Goal: Task Accomplishment & Management: Use online tool/utility

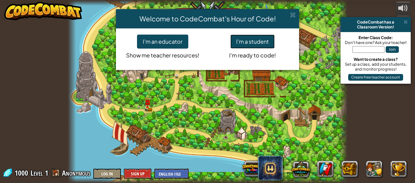
click at [269, 46] on button "I'm a student" at bounding box center [252, 41] width 44 height 14
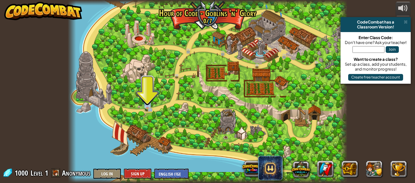
click at [347, 137] on div "powered by CodeCombat has a Classroom Version! Enter Class Code: Don't have one…" at bounding box center [207, 91] width 415 height 183
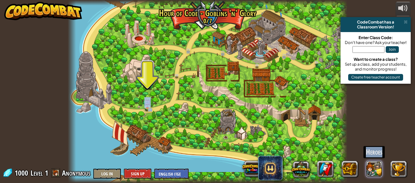
click at [376, 167] on button at bounding box center [374, 168] width 16 height 16
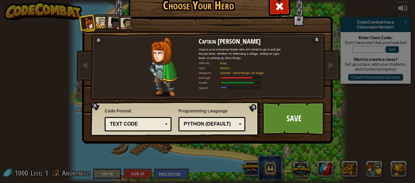
drag, startPoint x: 171, startPoint y: 53, endPoint x: 174, endPoint y: 60, distance: 7.6
click at [174, 60] on img at bounding box center [163, 66] width 28 height 59
click at [155, 56] on img at bounding box center [163, 66] width 28 height 59
drag, startPoint x: 155, startPoint y: 56, endPoint x: 229, endPoint y: 45, distance: 74.3
click at [163, 54] on img at bounding box center [163, 66] width 28 height 59
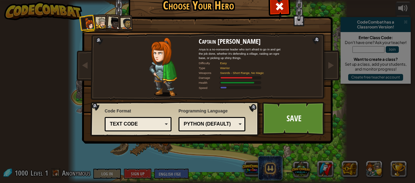
drag, startPoint x: 314, startPoint y: 42, endPoint x: 169, endPoint y: 53, distance: 145.2
click at [312, 42] on div "Captain [PERSON_NAME] Anya is a no-nonsense leader who isn't afraid to go in an…" at bounding box center [207, 78] width 229 height 133
click at [100, 25] on div at bounding box center [101, 22] width 11 height 11
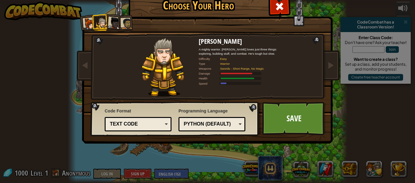
click at [115, 20] on div at bounding box center [114, 23] width 12 height 12
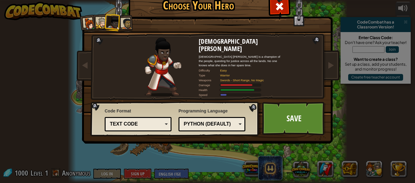
click at [126, 24] on div at bounding box center [126, 23] width 11 height 11
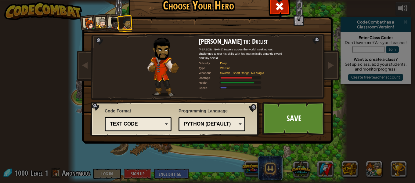
click at [121, 19] on div at bounding box center [126, 23] width 11 height 11
click at [108, 21] on div at bounding box center [114, 23] width 12 height 12
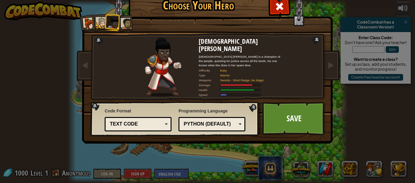
drag, startPoint x: 126, startPoint y: 50, endPoint x: 170, endPoint y: 86, distance: 56.1
click at [173, 87] on div at bounding box center [162, 66] width 71 height 59
click at [86, 27] on div at bounding box center [89, 24] width 12 height 12
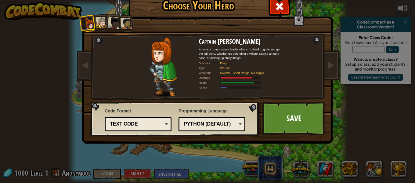
click at [111, 24] on div at bounding box center [114, 23] width 12 height 12
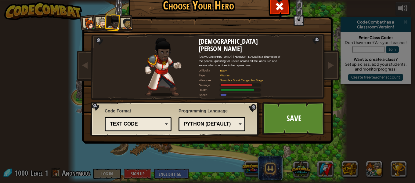
click at [74, 27] on div "Choose Your Hero 1000 Captain [PERSON_NAME] Anya is a no-nonsense leader who is…" at bounding box center [207, 91] width 415 height 183
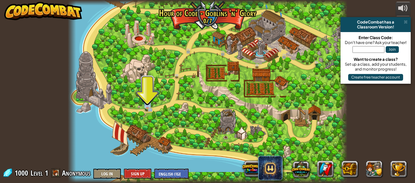
click at [154, 104] on div at bounding box center [207, 91] width 279 height 183
click at [148, 107] on link at bounding box center [148, 107] width 12 height 12
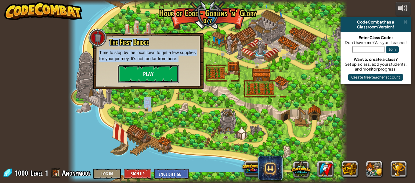
click at [143, 78] on button "Play" at bounding box center [148, 74] width 61 height 18
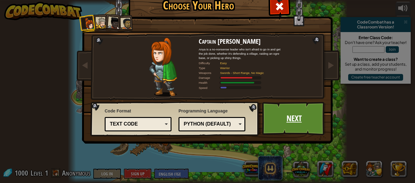
click at [288, 119] on link "Next" at bounding box center [294, 118] width 64 height 34
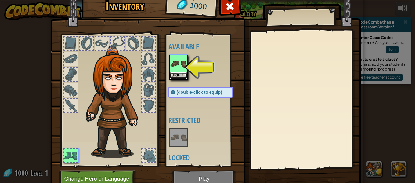
click at [178, 76] on button "Equip" at bounding box center [178, 75] width 17 height 6
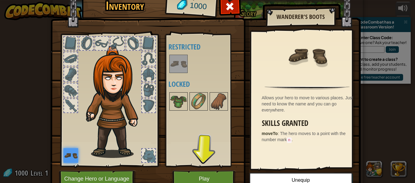
click at [66, 48] on div at bounding box center [70, 43] width 13 height 13
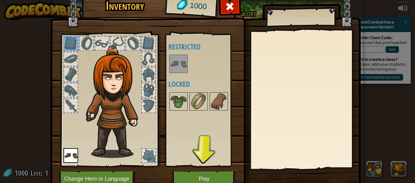
click at [64, 56] on div at bounding box center [70, 58] width 13 height 13
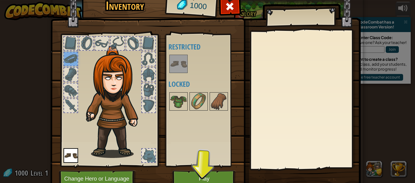
drag, startPoint x: 71, startPoint y: 72, endPoint x: 71, endPoint y: 83, distance: 11.0
click at [71, 72] on div at bounding box center [70, 74] width 13 height 13
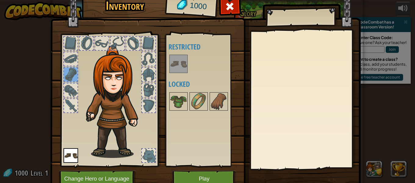
click at [66, 91] on div at bounding box center [70, 89] width 13 height 13
click at [66, 107] on div at bounding box center [70, 105] width 13 height 13
click at [102, 70] on img at bounding box center [116, 101] width 66 height 112
drag, startPoint x: 102, startPoint y: 70, endPoint x: 106, endPoint y: 67, distance: 4.5
click at [104, 68] on img at bounding box center [116, 101] width 66 height 112
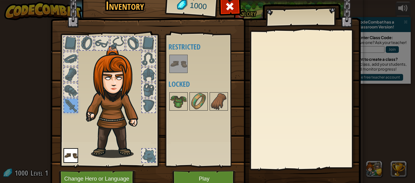
click at [106, 67] on img at bounding box center [116, 101] width 66 height 112
drag, startPoint x: 175, startPoint y: 60, endPoint x: 171, endPoint y: 57, distance: 5.1
click at [171, 57] on img at bounding box center [178, 63] width 17 height 17
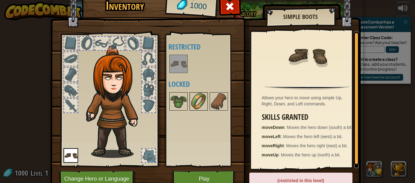
click at [190, 100] on img at bounding box center [198, 101] width 17 height 17
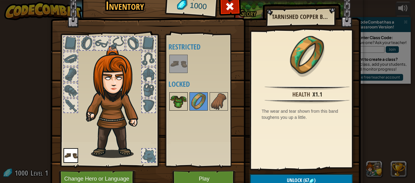
click at [169, 101] on div at bounding box center [178, 101] width 18 height 18
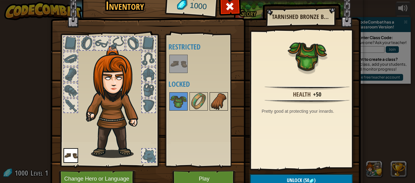
click at [220, 91] on div at bounding box center [206, 101] width 77 height 20
click at [217, 94] on img at bounding box center [218, 101] width 17 height 17
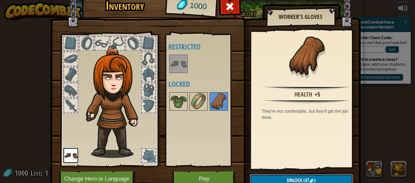
click at [275, 177] on button "Unlock (47 )" at bounding box center [301, 180] width 103 height 12
drag, startPoint x: 258, startPoint y: 180, endPoint x: 255, endPoint y: 168, distance: 11.9
click at [258, 179] on button "Confirm" at bounding box center [301, 180] width 103 height 12
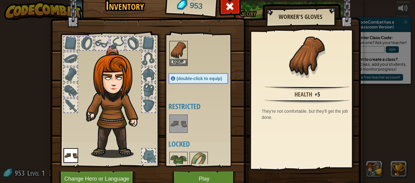
scroll to position [21, 0]
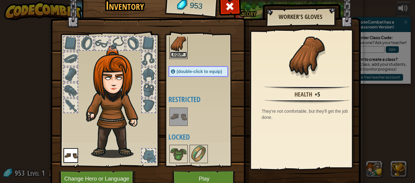
click at [180, 56] on button "Equip" at bounding box center [178, 55] width 17 height 6
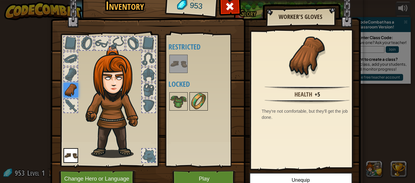
click at [190, 108] on img at bounding box center [198, 101] width 17 height 17
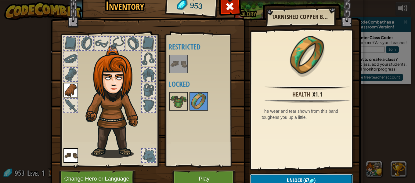
click at [279, 178] on button "Unlock (67 )" at bounding box center [301, 180] width 103 height 12
click at [284, 174] on button "Confirm" at bounding box center [301, 180] width 103 height 12
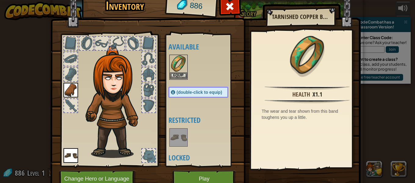
click at [174, 72] on img at bounding box center [178, 63] width 17 height 17
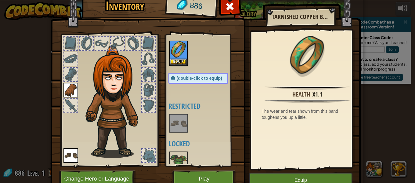
scroll to position [21, 0]
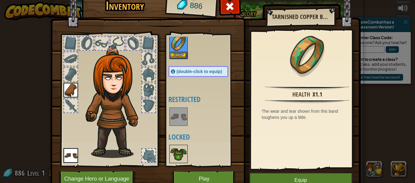
click at [183, 156] on img at bounding box center [178, 153] width 17 height 17
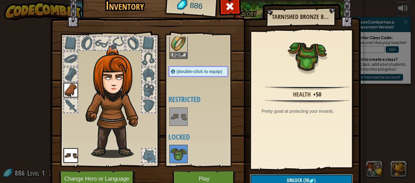
click at [270, 176] on button "Unlock (50 )" at bounding box center [301, 180] width 103 height 12
click at [285, 176] on button "Confirm" at bounding box center [301, 180] width 103 height 12
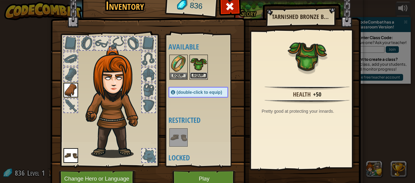
click at [198, 75] on button "Equip" at bounding box center [198, 75] width 17 height 6
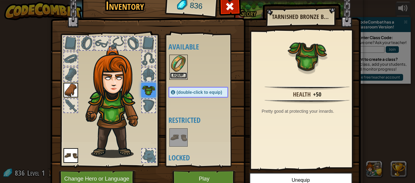
click at [182, 75] on button "Equip" at bounding box center [178, 75] width 17 height 6
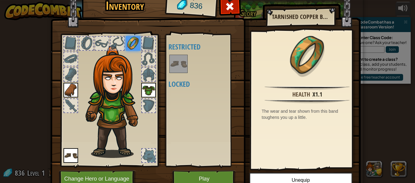
click at [119, 39] on div at bounding box center [117, 43] width 13 height 13
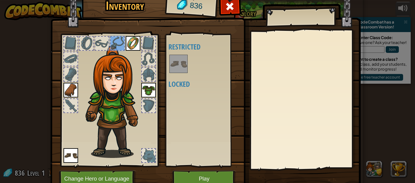
click at [111, 46] on div at bounding box center [117, 43] width 13 height 13
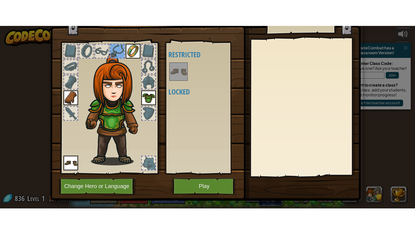
scroll to position [28, 0]
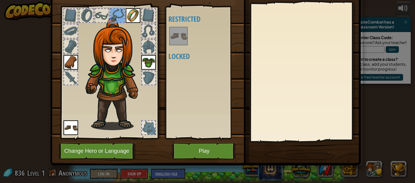
drag, startPoint x: 119, startPoint y: 140, endPoint x: 119, endPoint y: 144, distance: 4.6
click at [119, 143] on div "Inventory 836 Available Equip Equip Equip Equip (double-click to equip) Restric…" at bounding box center [207, 65] width 310 height 201
click at [119, 146] on button "Change Hero or Language" at bounding box center [97, 150] width 77 height 17
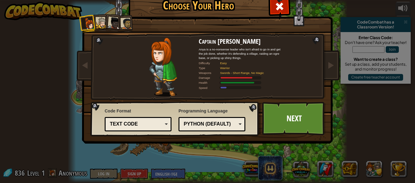
click at [115, 26] on div at bounding box center [114, 23] width 12 height 12
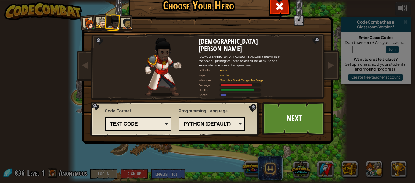
click at [90, 23] on div at bounding box center [89, 24] width 12 height 12
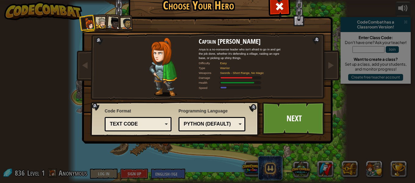
click at [226, 116] on div "Programming Language Python (Default) JavaScript Lua C++ Java (Experimental) Py…" at bounding box center [211, 119] width 67 height 27
drag, startPoint x: 229, startPoint y: 117, endPoint x: 232, endPoint y: 120, distance: 4.3
click at [230, 118] on div "Python (Default) JavaScript Lua C++ Java (Experimental) Python (Default)" at bounding box center [211, 124] width 67 height 14
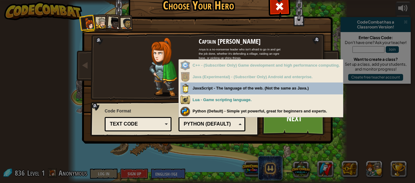
click at [232, 121] on div "Python (Default)" at bounding box center [211, 123] width 59 height 9
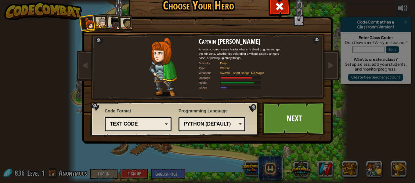
drag, startPoint x: 232, startPoint y: 121, endPoint x: 234, endPoint y: 128, distance: 7.7
click at [232, 121] on div "Python (Default)" at bounding box center [209, 123] width 53 height 7
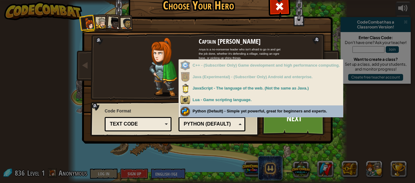
drag, startPoint x: 223, startPoint y: 113, endPoint x: 218, endPoint y: 115, distance: 5.3
click at [221, 114] on div "Programming Language Python (Default) JavaScript Lua C++ Java (Experimental) Py…" at bounding box center [211, 118] width 67 height 25
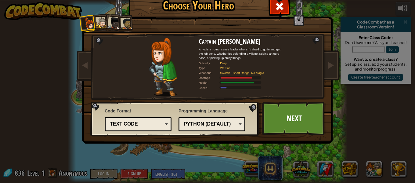
click at [138, 116] on div "Code Format Text code Blocks and code Blocks Blocks (Icons) Text code Blocks - …" at bounding box center [138, 119] width 67 height 27
click at [137, 121] on div "Text code" at bounding box center [136, 123] width 53 height 7
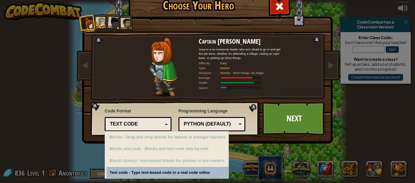
click at [145, 120] on div "Text code" at bounding box center [138, 123] width 59 height 9
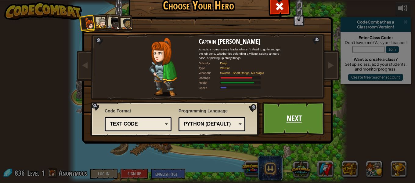
click at [270, 126] on link "Next" at bounding box center [294, 118] width 64 height 34
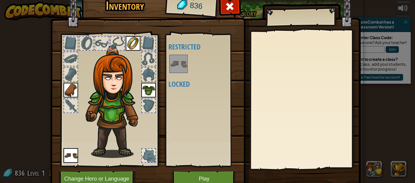
click at [141, 89] on img at bounding box center [148, 90] width 15 height 15
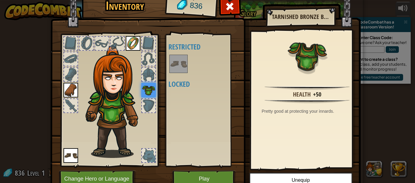
click at [126, 47] on img at bounding box center [133, 43] width 15 height 15
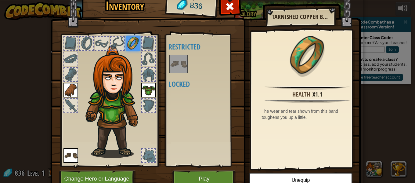
click at [64, 94] on img at bounding box center [70, 90] width 15 height 15
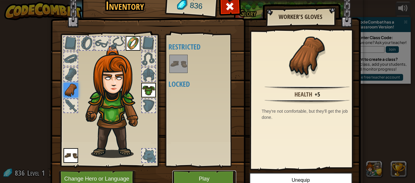
click at [199, 174] on button "Play" at bounding box center [204, 178] width 64 height 17
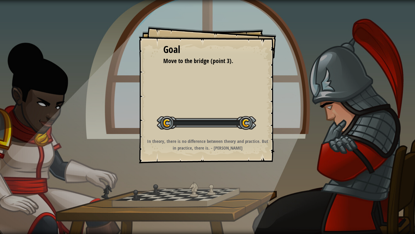
click at [198, 182] on div "Goal Move to the bridge (point 3). Start Level Error loading from server. Try r…" at bounding box center [207, 117] width 415 height 234
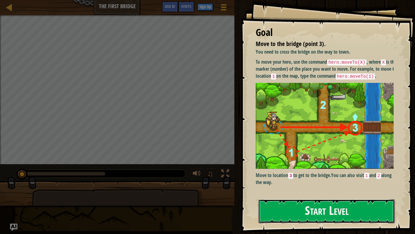
click at [282, 182] on button "Start Level" at bounding box center [326, 211] width 136 height 24
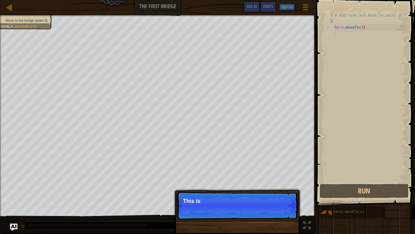
click at [344, 35] on div "# Add code and move to point 3 hero . moveTo ( 1 )" at bounding box center [369, 103] width 72 height 183
drag, startPoint x: 245, startPoint y: 204, endPoint x: 237, endPoint y: 200, distance: 8.9
click at [242, 182] on p "This is the hero that you control wi" at bounding box center [237, 201] width 108 height 6
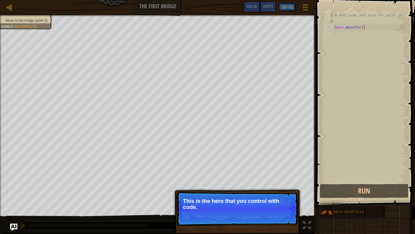
click at [226, 182] on p "Continue This is the hero that you control with code." at bounding box center [236, 209] width 121 height 34
drag, startPoint x: 226, startPoint y: 195, endPoint x: 221, endPoint y: 198, distance: 5.6
click at [225, 182] on p "Continue This is the hero that you control with code." at bounding box center [236, 209] width 121 height 34
drag, startPoint x: 218, startPoint y: 202, endPoint x: 186, endPoint y: 199, distance: 32.5
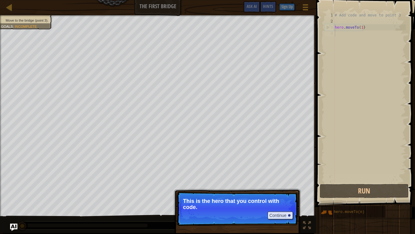
click at [198, 182] on p "This is the hero that you control with code." at bounding box center [237, 204] width 108 height 12
click at [270, 182] on button "Continue" at bounding box center [279, 216] width 25 height 8
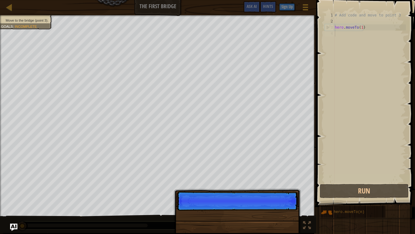
scroll to position [3, 0]
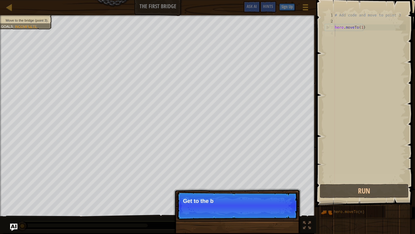
click at [271, 182] on p "Continue Get to the b" at bounding box center [236, 206] width 121 height 28
click at [271, 182] on p "Continue Get to the bridge b" at bounding box center [236, 206] width 121 height 28
click at [269, 182] on p "Continue Get to the bridge by goin" at bounding box center [236, 206] width 121 height 28
click at [271, 182] on p "Continue Get to the bridge by goin" at bounding box center [236, 206] width 121 height 28
drag, startPoint x: 271, startPoint y: 218, endPoint x: 268, endPoint y: 215, distance: 4.1
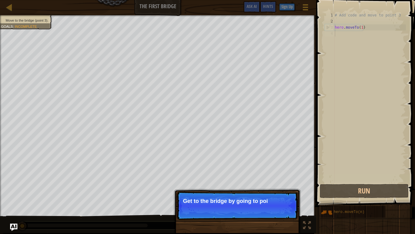
click at [271, 182] on p "Continue Get to the bridge by going to poi" at bounding box center [236, 206] width 121 height 28
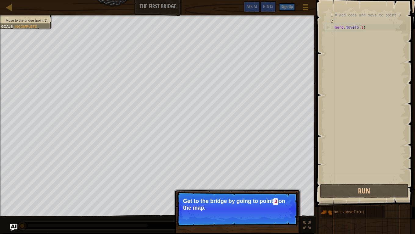
click at [279, 182] on p "Get to the bridge by going to point 3 on the map." at bounding box center [237, 204] width 108 height 13
drag, startPoint x: 278, startPoint y: 215, endPoint x: 279, endPoint y: 220, distance: 4.7
click at [279, 182] on button "Continue" at bounding box center [279, 216] width 25 height 8
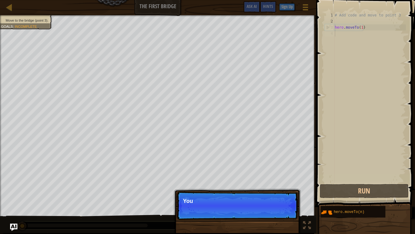
drag, startPoint x: 283, startPoint y: 232, endPoint x: 287, endPoint y: 230, distance: 4.5
click at [284, 182] on div "Continue You" at bounding box center [236, 237] width 127 height 90
drag, startPoint x: 284, startPoint y: 209, endPoint x: 323, endPoint y: 206, distance: 39.2
click at [287, 182] on p "Continue You can use these methods. Ri" at bounding box center [236, 206] width 121 height 28
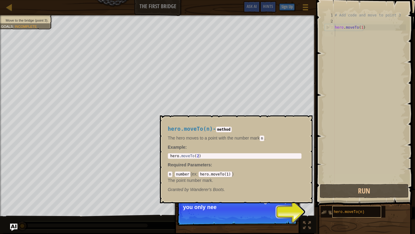
drag, startPoint x: 360, startPoint y: 221, endPoint x: 361, endPoint y: 215, distance: 6.0
click at [361, 182] on div "hero.moveTo(n)" at bounding box center [365, 212] width 90 height 12
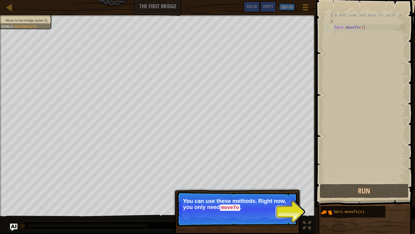
click at [285, 182] on p "You can use these methods. Right now, you only need moveTo ." at bounding box center [237, 204] width 108 height 13
click at [280, 182] on p "Continue You can use these methods. Right now, you only need moveTo ." at bounding box center [236, 209] width 121 height 35
click at [280, 182] on button "Continue" at bounding box center [279, 216] width 25 height 8
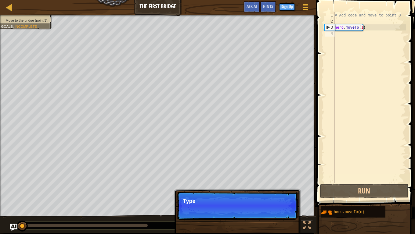
click at [279, 182] on p "Continue Type" at bounding box center [236, 206] width 121 height 28
click at [258, 182] on p "Continue Type your code on the rig" at bounding box center [236, 206] width 121 height 28
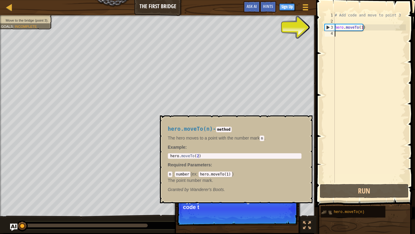
click at [324, 182] on div "Map The First Bridge Game Menu Done Sign Up Hints Ask AI 1 הההההההההההההההההההה…" at bounding box center [207, 117] width 415 height 234
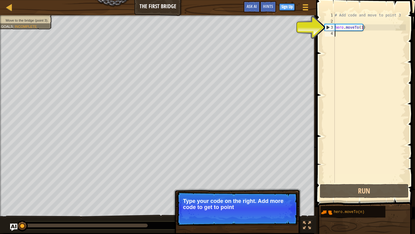
click at [270, 182] on p "Type your code on the right. Add more code to get to point" at bounding box center [237, 204] width 108 height 12
drag, startPoint x: 263, startPoint y: 206, endPoint x: 259, endPoint y: 204, distance: 4.4
click at [259, 182] on p "Type your code on the right. Add more code to get to point `3'." at bounding box center [237, 204] width 108 height 12
click at [341, 31] on div "# Add code and move to point 3 hero . moveTo ( 1 )" at bounding box center [369, 103] width 72 height 183
drag, startPoint x: 341, startPoint y: 33, endPoint x: 321, endPoint y: 69, distance: 41.5
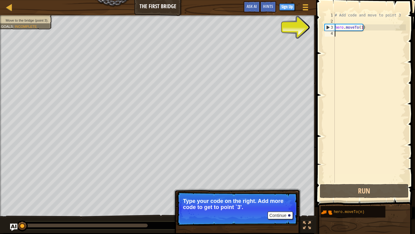
click at [341, 34] on div "# Add code and move to point 3 hero . moveTo ( 1 )" at bounding box center [369, 103] width 72 height 183
click at [272, 182] on button "Continue" at bounding box center [279, 216] width 25 height 8
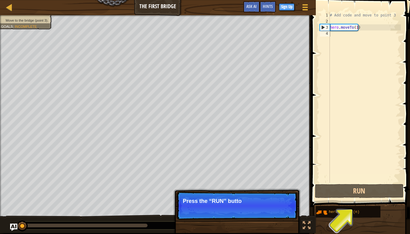
click at [272, 182] on p "Continue Press the “RUN” butto" at bounding box center [236, 206] width 121 height 28
click at [272, 182] on p "Continue Press the “RUN” button to se" at bounding box center [236, 206] width 121 height 28
click at [272, 182] on p "Continue Press the “RUN” button to see what" at bounding box center [236, 206] width 121 height 28
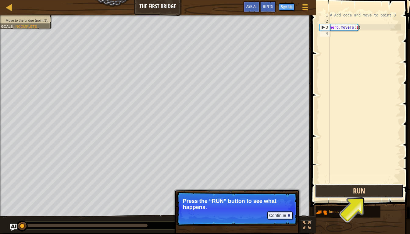
click at [371, 182] on button "Run" at bounding box center [359, 191] width 89 height 14
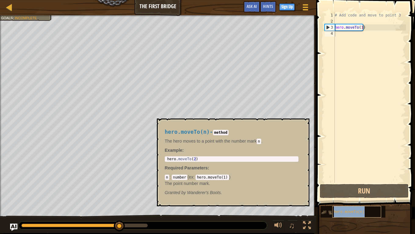
click at [333, 182] on div "hero.moveTo(n)" at bounding box center [356, 212] width 49 height 12
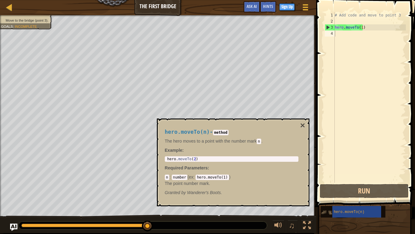
click at [328, 182] on img at bounding box center [326, 213] width 12 height 12
click at [348, 182] on div "hero.moveTo(n)" at bounding box center [356, 212] width 49 height 12
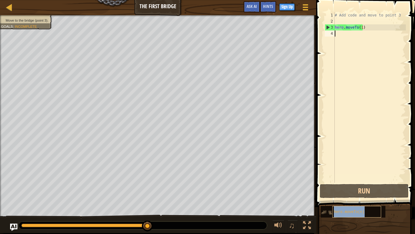
click at [348, 182] on div "hero.moveTo(n)" at bounding box center [356, 212] width 49 height 12
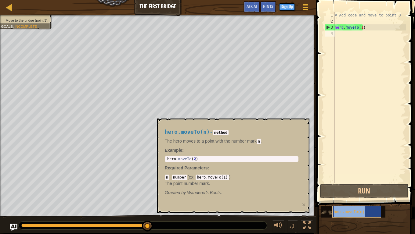
click at [348, 182] on div "hero.moveTo(n)" at bounding box center [356, 212] width 49 height 12
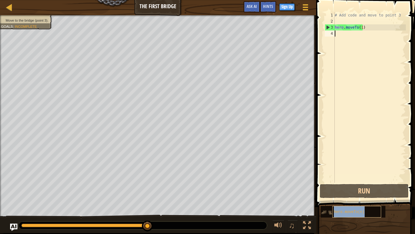
click at [348, 182] on div "hero.moveTo(n)" at bounding box center [356, 212] width 49 height 12
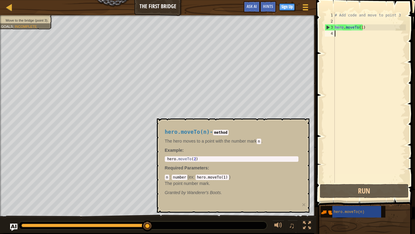
click at [197, 163] on div "hero.moveTo(n) - method The hero moves to a point with the number [PERSON_NAME]…" at bounding box center [231, 162] width 142 height 78
drag, startPoint x: 201, startPoint y: 183, endPoint x: 204, endPoint y: 182, distance: 3.6
click at [201, 182] on p "The point number mark." at bounding box center [232, 183] width 134 height 6
click at [355, 28] on div "# Add code and move to point 3 hero . moveTo ( 1 )" at bounding box center [369, 103] width 72 height 183
type textarea "hero.moveTo(1)"
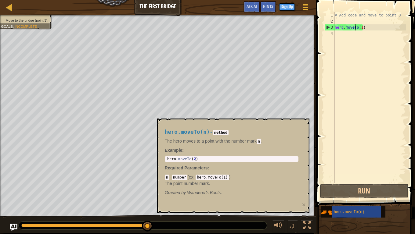
click at [338, 34] on div "# Add code and move to point 3 hero . moveTo ( 1 )" at bounding box center [369, 103] width 72 height 183
click at [342, 182] on div "hero.moveTo(n)" at bounding box center [356, 212] width 49 height 12
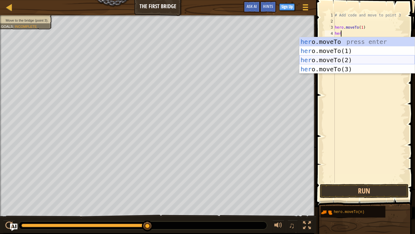
click at [355, 56] on div "her o.moveTo press enter her o.moveTo(1) press enter her o.moveTo(2) press ente…" at bounding box center [356, 64] width 115 height 55
type textarea "hero.moveTo(2)"
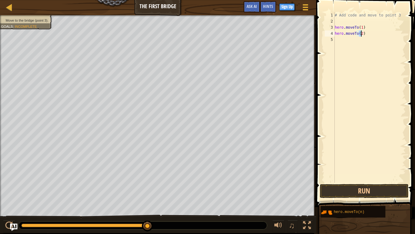
click at [340, 182] on div "# Add code and move to point 3 hero . moveTo ( 1 ) hero . moveTo ( 2 )" at bounding box center [369, 103] width 72 height 183
click at [339, 182] on button "Run" at bounding box center [363, 191] width 89 height 14
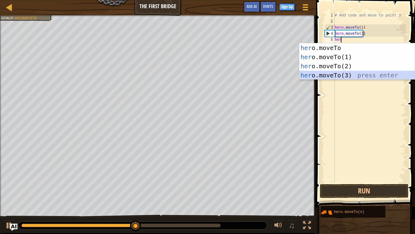
click at [358, 77] on div "her o.moveTo press enter her o.moveTo(1) press enter her o.moveTo(2) press ente…" at bounding box center [356, 70] width 115 height 55
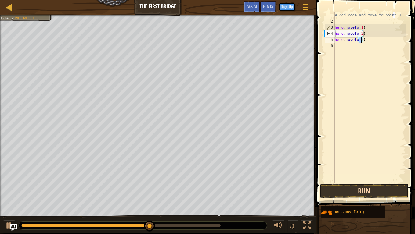
type textarea "hero.moveTo(3)"
click at [363, 182] on button "Run" at bounding box center [363, 191] width 89 height 14
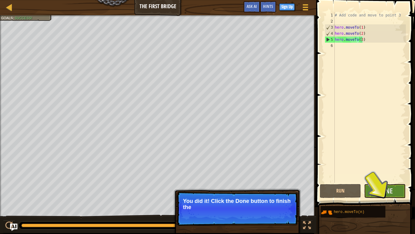
drag, startPoint x: 247, startPoint y: 206, endPoint x: 192, endPoint y: 196, distance: 56.1
click at [222, 182] on p "You did it! Click the Done button to finish the" at bounding box center [236, 209] width 121 height 34
click at [384, 182] on span "Done" at bounding box center [384, 191] width 16 height 10
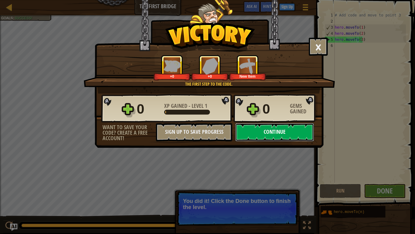
click at [253, 133] on button "Continue" at bounding box center [274, 132] width 79 height 18
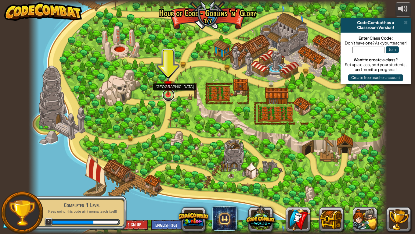
click at [172, 97] on link at bounding box center [168, 95] width 12 height 12
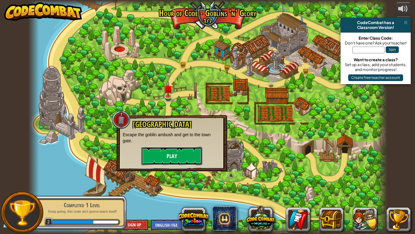
drag, startPoint x: 194, startPoint y: 154, endPoint x: 190, endPoint y: 148, distance: 6.8
click at [190, 148] on button "Play" at bounding box center [171, 156] width 61 height 18
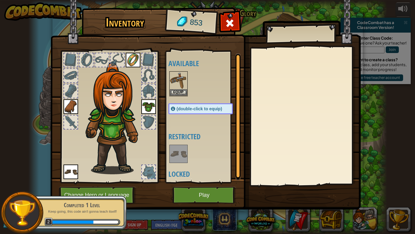
scroll to position [1, 0]
click at [170, 93] on button "Equip" at bounding box center [178, 91] width 17 height 6
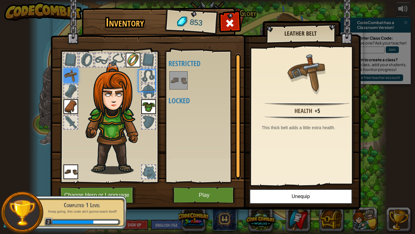
scroll to position [0, 0]
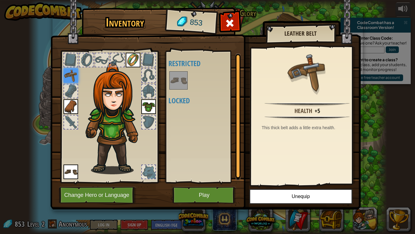
click at [67, 96] on div at bounding box center [70, 90] width 13 height 13
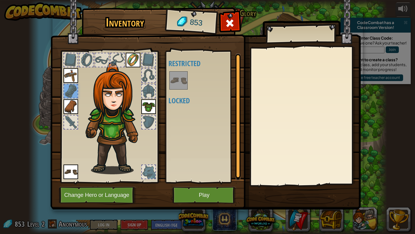
click at [72, 80] on img at bounding box center [70, 75] width 15 height 15
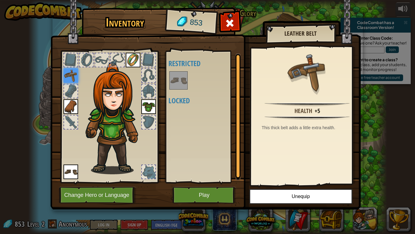
click at [132, 64] on img at bounding box center [133, 60] width 15 height 15
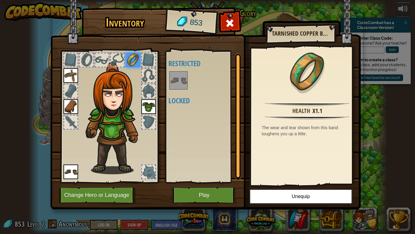
click at [147, 103] on img at bounding box center [148, 106] width 15 height 15
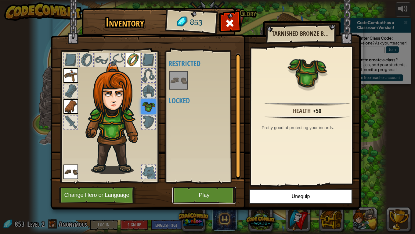
click at [184, 182] on button "Play" at bounding box center [204, 195] width 64 height 17
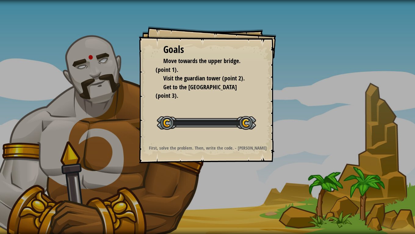
click at [209, 182] on div "Goals Move towards the upper bridge. (point 1). Visit the [GEOGRAPHIC_DATA] (po…" at bounding box center [207, 117] width 415 height 234
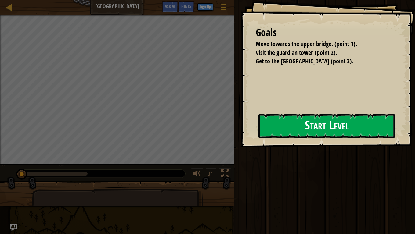
click at [258, 130] on button "Start Level" at bounding box center [326, 126] width 136 height 24
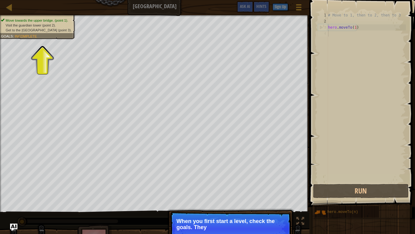
click at [241, 182] on p "When you first start a level, check the goals. They" at bounding box center [230, 224] width 108 height 12
click at [271, 182] on p "Continue When you first start a level, check the goals. They tell" at bounding box center [230, 229] width 121 height 34
click at [270, 182] on p "When you first start a level, check the goals. They tell you what" at bounding box center [230, 224] width 108 height 12
click at [270, 182] on p "When you first start a level, check the goals. They tell you what you n" at bounding box center [230, 224] width 108 height 12
click at [270, 182] on p "When you first start a level, check the goals. They tell you what you need to" at bounding box center [230, 224] width 108 height 12
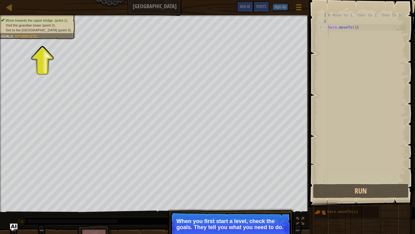
drag, startPoint x: 266, startPoint y: 223, endPoint x: 264, endPoint y: 220, distance: 3.4
click at [265, 182] on p "When you first start a level, check the goals. They tell you what you need to d…" at bounding box center [230, 224] width 108 height 12
click at [266, 182] on p "When you first start a level, check the goals. They tell you what you need to d…" at bounding box center [230, 224] width 108 height 12
click at [263, 182] on p "When you first start a level, check the goals. They tell you what you need to d…" at bounding box center [230, 224] width 108 height 12
click at [248, 182] on div "Move towards the upper bridge. (point 1). Visit the [GEOGRAPHIC_DATA] (point 2)…" at bounding box center [207, 134] width 415 height 238
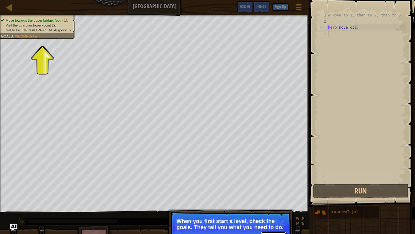
click at [265, 182] on button "Continue" at bounding box center [273, 236] width 25 height 8
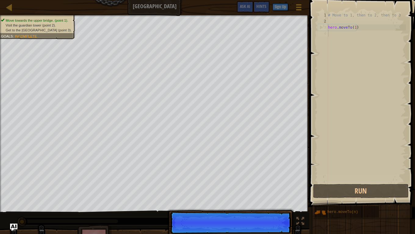
scroll to position [3, 0]
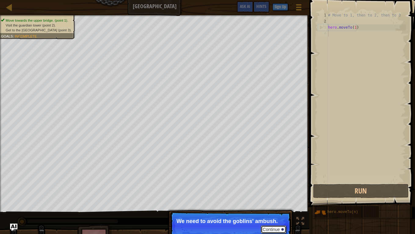
click at [283, 182] on button "Continue" at bounding box center [273, 230] width 25 height 8
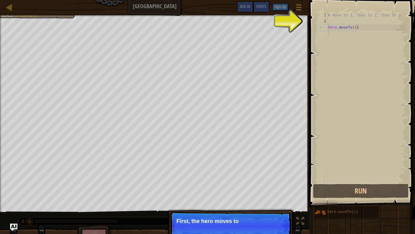
click at [281, 182] on p "Continue First, the hero moves to" at bounding box center [230, 226] width 121 height 28
click at [281, 182] on p "Continue First, the hero moves to point" at bounding box center [230, 226] width 121 height 28
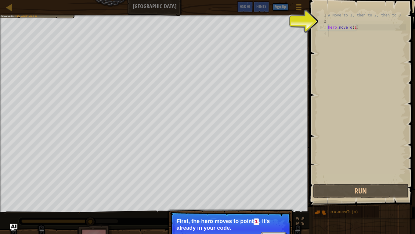
click at [277, 182] on button "Continue" at bounding box center [273, 236] width 25 height 8
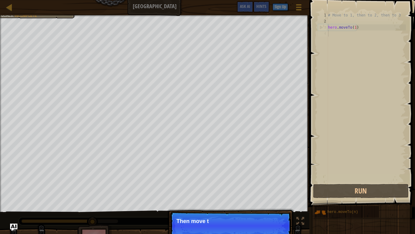
click at [279, 182] on p "Continue Then move t" at bounding box center [230, 226] width 121 height 28
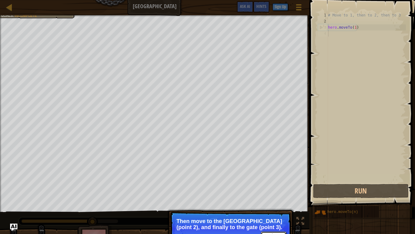
click at [274, 182] on button "Continue" at bounding box center [273, 236] width 25 height 8
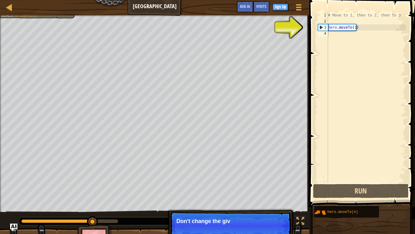
drag, startPoint x: 274, startPoint y: 232, endPoint x: 279, endPoint y: 231, distance: 5.3
click at [274, 182] on p "Continue Don't change the giv" at bounding box center [230, 226] width 121 height 28
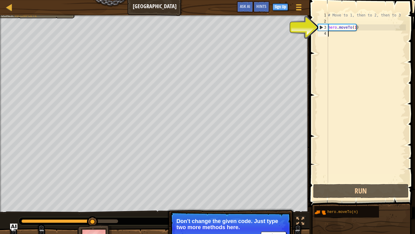
drag, startPoint x: 351, startPoint y: 173, endPoint x: 344, endPoint y: 169, distance: 8.6
click at [345, 167] on div "# Move to 1, then to 2, then to 3 hero . moveTo ( 1 )" at bounding box center [365, 103] width 79 height 183
drag, startPoint x: 283, startPoint y: 225, endPoint x: 279, endPoint y: 232, distance: 9.0
click at [280, 182] on p "Continue Don't change the given code. Just type two more methods here." at bounding box center [230, 229] width 121 height 34
click at [279, 182] on button "Continue" at bounding box center [273, 236] width 25 height 8
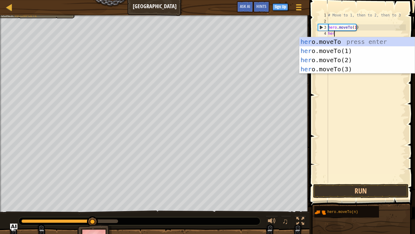
scroll to position [3, 0]
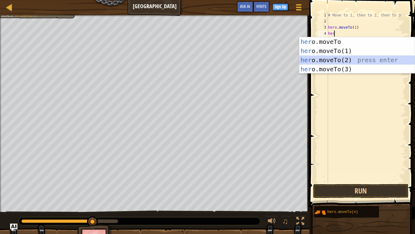
click at [353, 60] on div "her o.moveTo press enter her o.moveTo(1) press enter her o.moveTo(2) press ente…" at bounding box center [356, 64] width 115 height 55
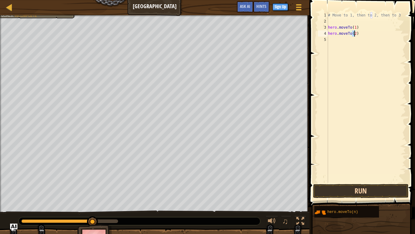
type textarea "hero.moveTo(2)"
click at [356, 182] on button "Run" at bounding box center [360, 191] width 95 height 14
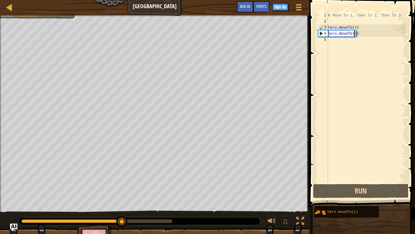
click at [339, 39] on div "# Move to 1, then to 2, then to 3 hero . moveTo ( 1 ) hero . moveTo ( 2 )" at bounding box center [365, 103] width 79 height 183
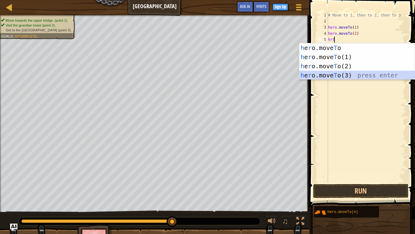
click at [346, 73] on div "h e r o.move T o press enter h e r o.move T o(1) press enter h e r o.move T o(2…" at bounding box center [356, 70] width 115 height 55
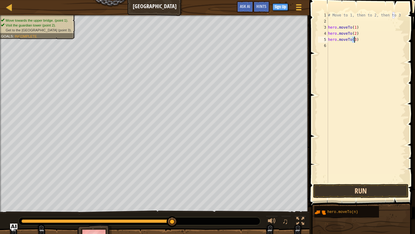
type textarea "hero.moveTo(3)"
click at [355, 182] on button "Run" at bounding box center [360, 191] width 95 height 14
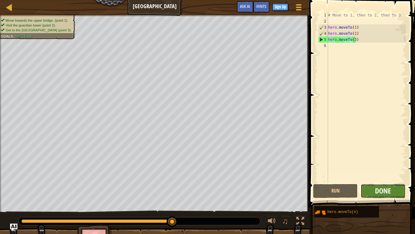
click at [383, 182] on span "Done" at bounding box center [383, 191] width 16 height 10
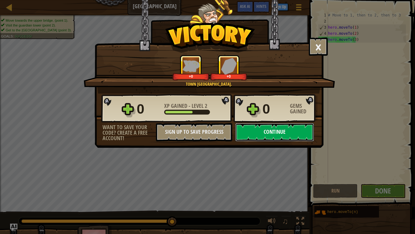
click at [260, 131] on button "Continue" at bounding box center [274, 132] width 79 height 18
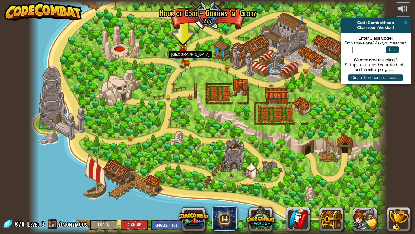
click at [179, 62] on img at bounding box center [182, 53] width 9 height 20
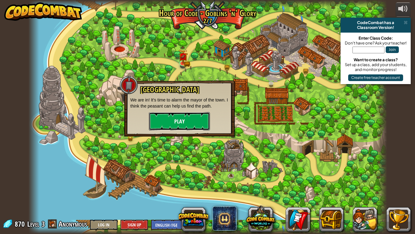
click at [164, 117] on button "Play" at bounding box center [179, 121] width 61 height 18
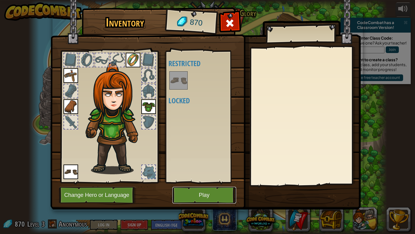
click at [197, 182] on button "Play" at bounding box center [204, 195] width 64 height 17
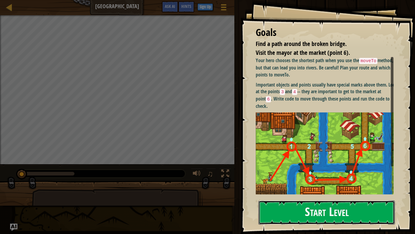
click at [322, 182] on button "Start Level" at bounding box center [326, 213] width 136 height 24
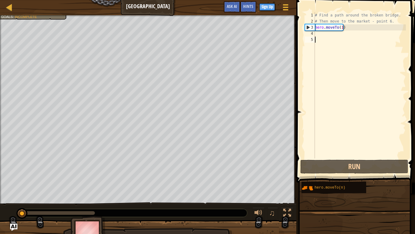
scroll to position [3, 0]
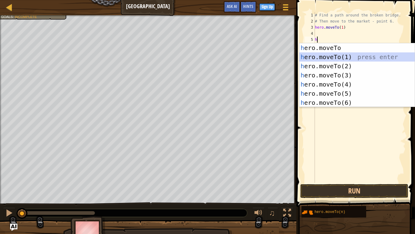
click at [341, 55] on div "h ero.moveTo press enter h ero.moveTo(1) press enter h ero.moveTo(2) press ente…" at bounding box center [356, 84] width 115 height 82
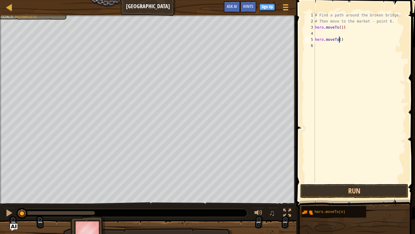
scroll to position [3, 2]
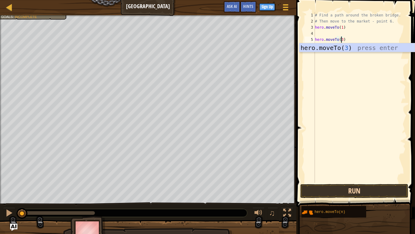
type textarea "hero.moveTo(3)"
click at [368, 182] on button "Run" at bounding box center [354, 191] width 108 height 14
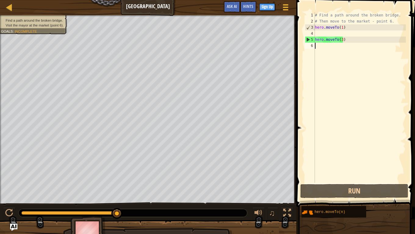
click at [326, 47] on div "# Find a path around the broken bridge. # Then move to the market - point 6. he…" at bounding box center [359, 103] width 92 height 183
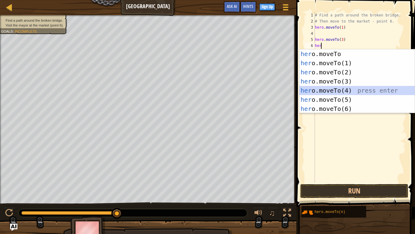
drag, startPoint x: 344, startPoint y: 91, endPoint x: 350, endPoint y: 106, distance: 16.6
click at [344, 91] on div "her o.moveTo press enter her o.moveTo(1) press enter her o.moveTo(2) press ente…" at bounding box center [356, 90] width 115 height 82
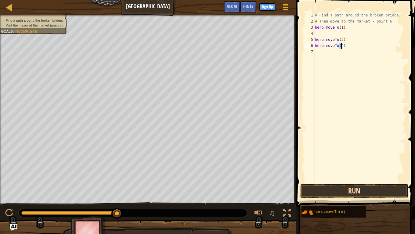
type textarea "hero.moveTo(4)"
click at [352, 182] on button "Run" at bounding box center [354, 191] width 108 height 14
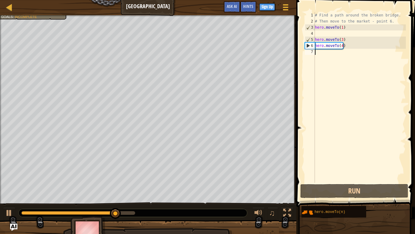
click at [342, 53] on div "# Find a path around the broken bridge. # Then move to the market - point 6. he…" at bounding box center [359, 103] width 92 height 183
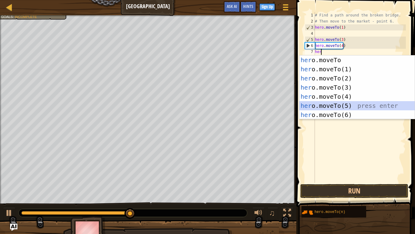
click at [343, 101] on div "her o.moveTo press enter her o.moveTo(1) press enter her o.moveTo(2) press ente…" at bounding box center [356, 96] width 115 height 82
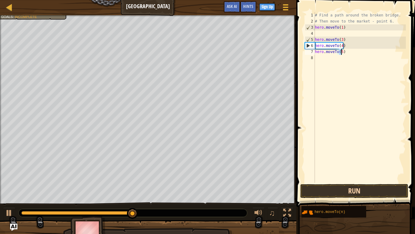
type textarea "hero.moveTo(5)"
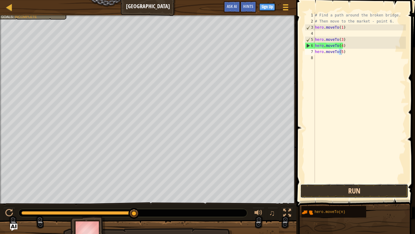
click at [343, 182] on button "Run" at bounding box center [354, 191] width 108 height 14
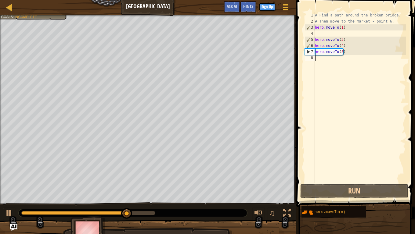
click at [319, 58] on div "# Find a path around the broken bridge. # Then move to the market - point 6. he…" at bounding box center [359, 103] width 92 height 183
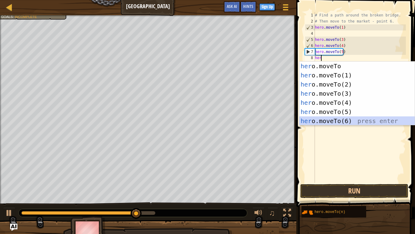
click at [338, 123] on div "her o.moveTo press enter her o.moveTo(1) press enter her o.moveTo(2) press ente…" at bounding box center [356, 103] width 115 height 82
type textarea "hero.moveTo(6)"
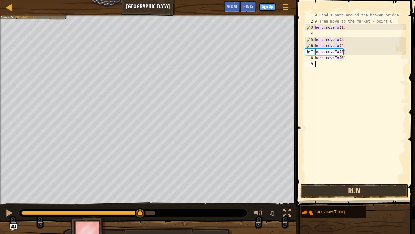
click at [345, 182] on div "hero.moveTo(6) 1 2 3 4 5 6 7 8 9 # Find a path around the broken bridge. # Then…" at bounding box center [354, 115] width 120 height 225
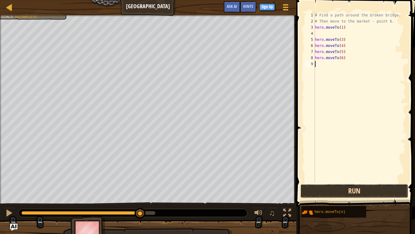
click at [345, 182] on button "Run" at bounding box center [354, 191] width 108 height 14
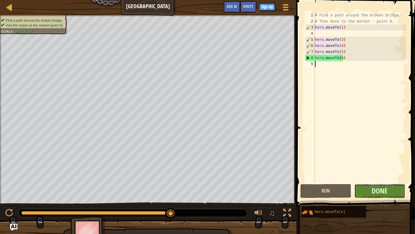
click at [389, 182] on button "Done" at bounding box center [379, 191] width 51 height 14
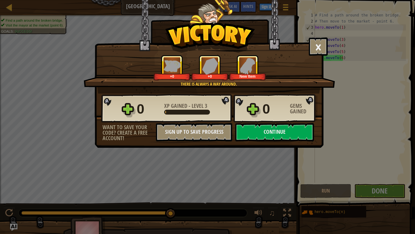
drag, startPoint x: 388, startPoint y: 177, endPoint x: 228, endPoint y: 144, distance: 163.4
click at [230, 145] on div "× Bridges are like friendship that connect people. How fun was this level? Ther…" at bounding box center [207, 117] width 415 height 234
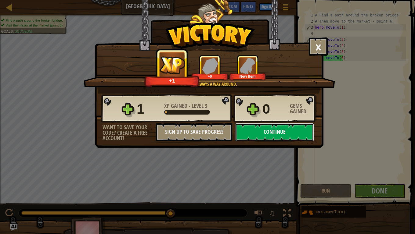
click at [254, 126] on button "Continue" at bounding box center [274, 132] width 79 height 18
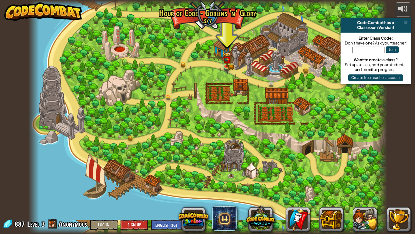
click at [218, 66] on div at bounding box center [207, 117] width 358 height 234
click at [222, 65] on link at bounding box center [227, 65] width 12 height 12
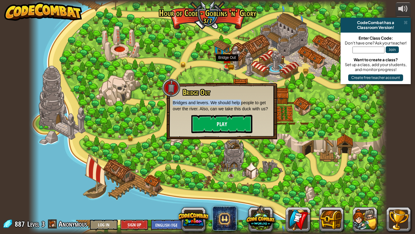
drag, startPoint x: 242, startPoint y: 99, endPoint x: 241, endPoint y: 115, distance: 15.5
click at [242, 103] on div "Bridge Out Bridges and levers. We should help people to get over the river. Als…" at bounding box center [222, 110] width 98 height 45
click at [239, 127] on button "Play" at bounding box center [221, 124] width 61 height 18
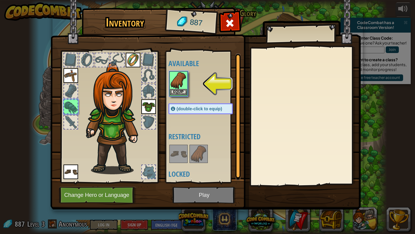
click at [178, 88] on img at bounding box center [178, 80] width 17 height 17
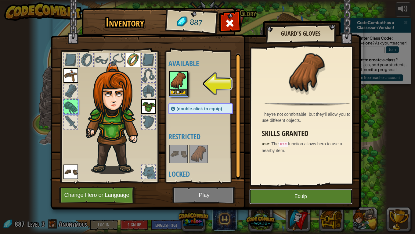
drag, startPoint x: 268, startPoint y: 201, endPoint x: 268, endPoint y: 194, distance: 6.7
click at [267, 182] on button "Equip" at bounding box center [300, 196] width 103 height 15
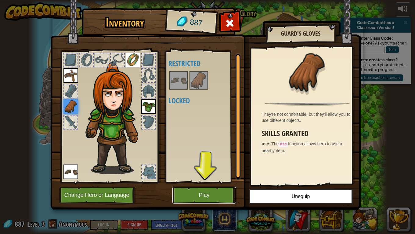
click at [197, 182] on button "Play" at bounding box center [204, 195] width 64 height 17
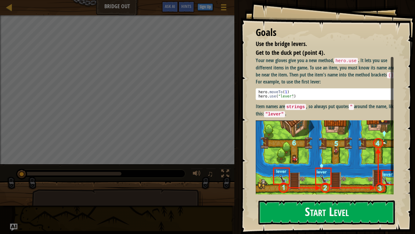
click at [312, 182] on button "Start Level" at bounding box center [326, 213] width 136 height 24
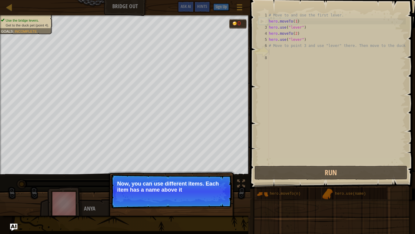
click at [167, 182] on p "Continue Now, you can use different items. Each item has a name above it" at bounding box center [171, 191] width 121 height 34
click at [167, 182] on p "Continue Now, you can use different items. Each item has a name above it, like" at bounding box center [171, 191] width 121 height 34
click at [169, 182] on p "Continue Now, you can use different items. Each item has a name above it, like …" at bounding box center [171, 191] width 121 height 35
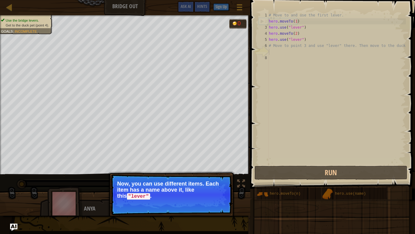
click at [169, 182] on p "Now, you can use different items. Each item has a name above it, like this "lev…" at bounding box center [171, 190] width 108 height 19
drag, startPoint x: 169, startPoint y: 198, endPoint x: 165, endPoint y: 198, distance: 4.3
click at [165, 182] on p "Now, you can use different items. Each item has a name above it, like this "lev…" at bounding box center [171, 190] width 108 height 19
drag, startPoint x: 133, startPoint y: 203, endPoint x: 129, endPoint y: 205, distance: 3.9
click at [130, 182] on p "Continue Now, you can use different items. Each item has a name above it, like …" at bounding box center [171, 194] width 121 height 41
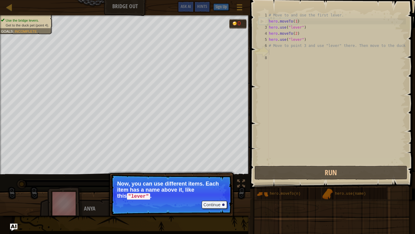
click at [129, 182] on p "Continue Now, you can use different items. Each item has a name above it, like …" at bounding box center [171, 194] width 121 height 41
click at [221, 182] on button "Continue" at bounding box center [213, 205] width 25 height 8
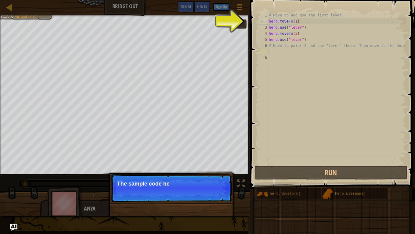
click at [221, 182] on div "Continue The sample code he" at bounding box center [171, 219] width 127 height 90
click at [220, 182] on div "Continue The sample code helps wi" at bounding box center [171, 219] width 127 height 90
click at [219, 182] on div "Continue The sample code helps with the f" at bounding box center [171, 219] width 127 height 90
drag, startPoint x: 219, startPoint y: 204, endPoint x: 223, endPoint y: 201, distance: 4.6
click at [220, 182] on div "Continue The sample code helps with the f" at bounding box center [171, 219] width 127 height 90
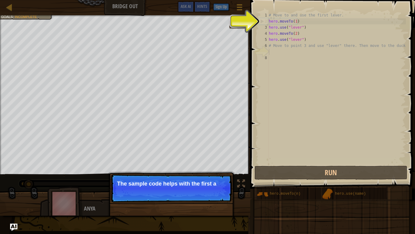
click at [225, 182] on p "Continue The sample code helps with the first a" at bounding box center [171, 188] width 121 height 28
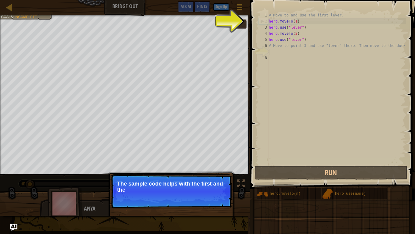
click at [221, 182] on p "The sample code helps with the first and the" at bounding box center [171, 187] width 108 height 12
drag, startPoint x: 220, startPoint y: 192, endPoint x: 213, endPoint y: 202, distance: 12.5
click at [219, 182] on p "Continue The sample code helps with the first and the second" at bounding box center [171, 191] width 121 height 34
click at [213, 182] on p "Continue The sample code helps with the first and the second" at bounding box center [171, 191] width 121 height 34
click at [214, 182] on p "Continue The sample code helps with the first and the second levers" at bounding box center [171, 191] width 121 height 34
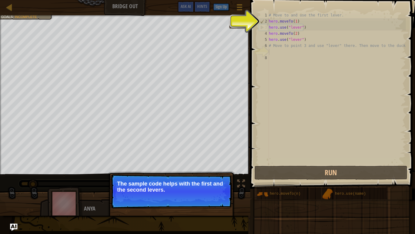
click at [215, 182] on p "Continue The sample code helps with the first and the second levers." at bounding box center [171, 191] width 121 height 34
click at [216, 182] on button "Continue" at bounding box center [213, 198] width 25 height 8
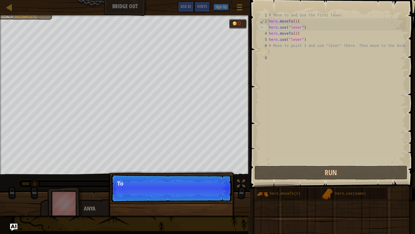
click at [216, 182] on p "Continue To" at bounding box center [171, 188] width 121 height 28
click at [216, 182] on p "Continue To use an" at bounding box center [171, 188] width 121 height 28
click at [216, 182] on p "Continue To use an item, y" at bounding box center [171, 188] width 121 height 28
click at [216, 182] on p "Continue To use an item, you nee" at bounding box center [171, 188] width 121 height 28
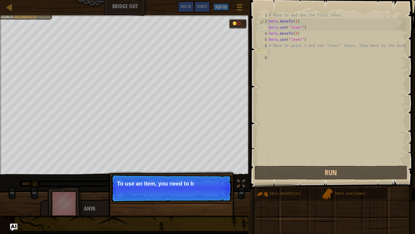
click at [215, 182] on p "Continue To use an item, you need to b" at bounding box center [171, 188] width 121 height 28
click at [214, 182] on p "Continue To use an item, you need to be near i" at bounding box center [171, 188] width 121 height 28
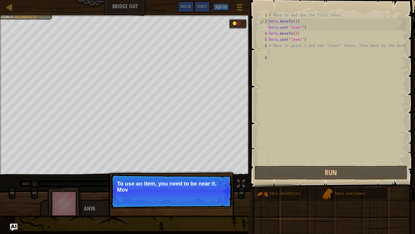
drag, startPoint x: 214, startPoint y: 201, endPoint x: 203, endPoint y: 201, distance: 10.7
click at [205, 182] on p "Continue To use an item, you need to be near it. Mov" at bounding box center [171, 191] width 121 height 34
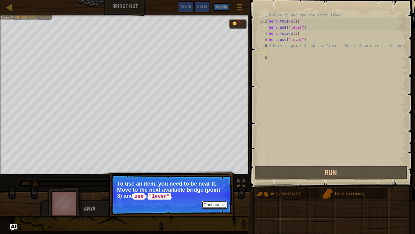
click at [206, 182] on button "Continue" at bounding box center [213, 205] width 25 height 8
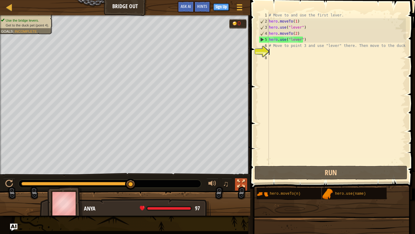
drag, startPoint x: 119, startPoint y: 186, endPoint x: 244, endPoint y: 188, distance: 125.6
click at [243, 182] on div "♫" at bounding box center [125, 182] width 250 height 18
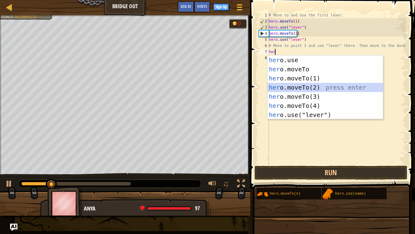
click at [296, 86] on div "her o.use press enter her o.moveTo press enter her o.moveTo(1) press enter her …" at bounding box center [324, 96] width 115 height 82
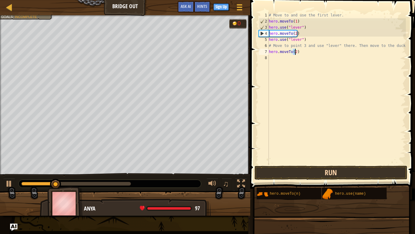
type textarea "hero.moveTo(2)"
drag, startPoint x: 304, startPoint y: 173, endPoint x: 308, endPoint y: 168, distance: 5.9
click at [307, 172] on button "Run" at bounding box center [330, 173] width 153 height 14
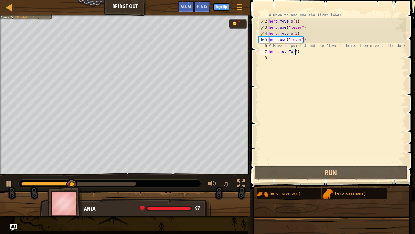
click at [305, 55] on div "# Move to and use the first lever. hero . moveTo ( 1 ) hero . use ( "lever" ) h…" at bounding box center [336, 94] width 138 height 165
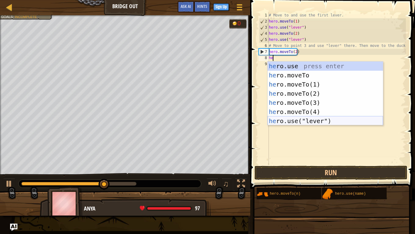
click at [318, 121] on div "he ro.use press enter he ro.moveTo press enter he ro.moveTo(1) press enter he r…" at bounding box center [324, 103] width 115 height 82
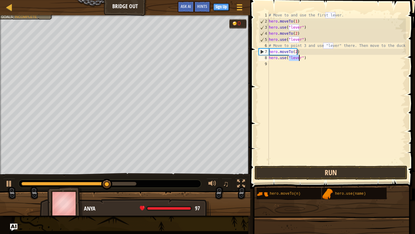
type textarea "hero.use("lever")"
click at [316, 177] on button "Run" at bounding box center [330, 173] width 153 height 14
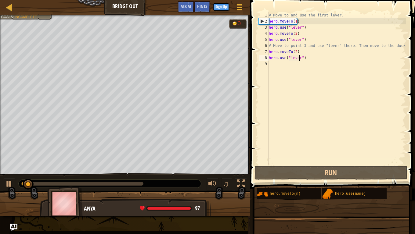
click at [290, 68] on div "# Move to and use the first lever. hero . moveTo ( 1 ) hero . use ( "lever" ) h…" at bounding box center [336, 94] width 138 height 165
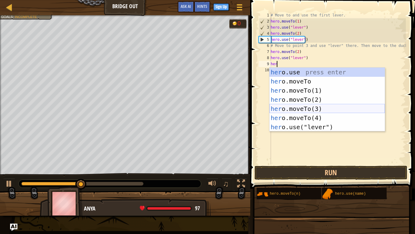
click at [309, 110] on div "her o.use press enter her o.moveTo press enter her o.moveTo(1) press enter her …" at bounding box center [326, 109] width 115 height 82
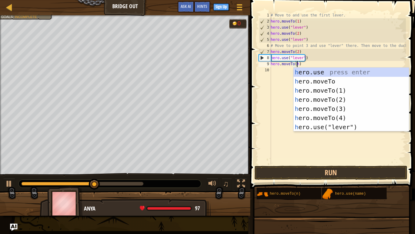
scroll to position [3, 2]
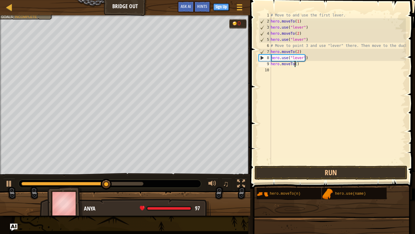
type textarea "hero.moveTo(3)"
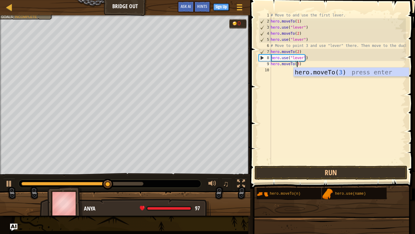
click at [281, 74] on div "# Move to and use the first lever. hero . moveTo ( 1 ) hero . use ( "lever" ) h…" at bounding box center [337, 94] width 136 height 165
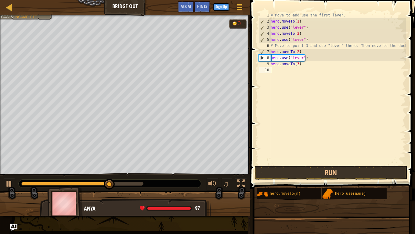
scroll to position [3, 0]
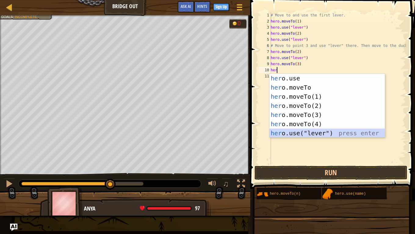
click at [331, 134] on div "her o.use press enter her o.moveTo press enter her o.moveTo(1) press enter her …" at bounding box center [326, 115] width 115 height 82
type textarea "hero.use("lever")"
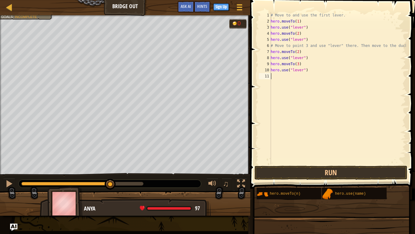
click at [277, 78] on div "# Move to and use the first lever. hero . moveTo ( 1 ) hero . use ( "lever" ) h…" at bounding box center [337, 94] width 136 height 165
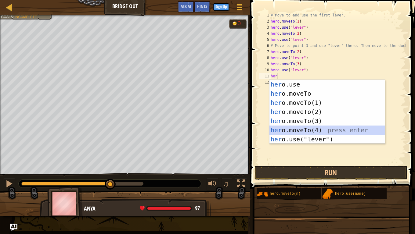
click at [303, 129] on div "her o.use press enter her o.moveTo press enter her o.moveTo(1) press enter her …" at bounding box center [326, 121] width 115 height 82
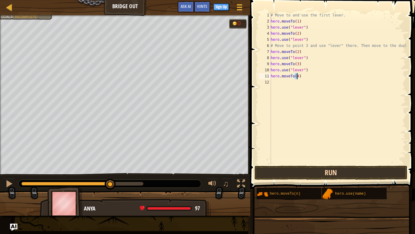
type textarea "hero.moveTo(4)"
click at [296, 174] on button "Run" at bounding box center [330, 173] width 153 height 14
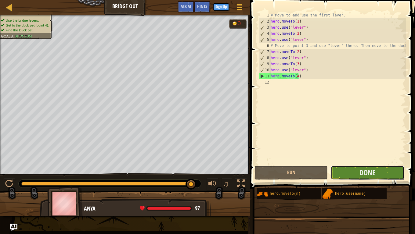
click at [383, 177] on button "Done" at bounding box center [366, 173] width 73 height 14
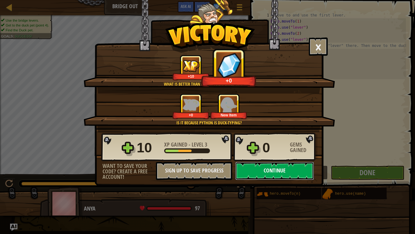
click at [286, 174] on button "Continue" at bounding box center [274, 171] width 79 height 18
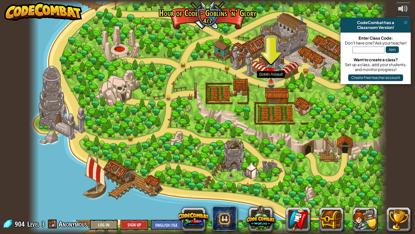
click at [270, 79] on img at bounding box center [270, 72] width 9 height 21
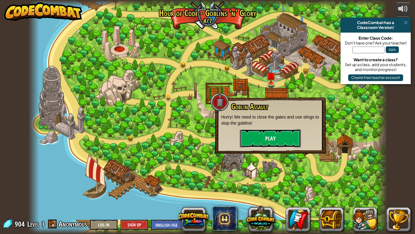
click at [286, 140] on button "Play" at bounding box center [270, 138] width 61 height 18
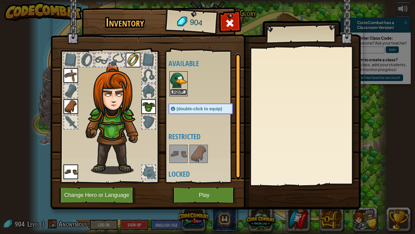
click at [174, 90] on button "Equip" at bounding box center [178, 92] width 17 height 6
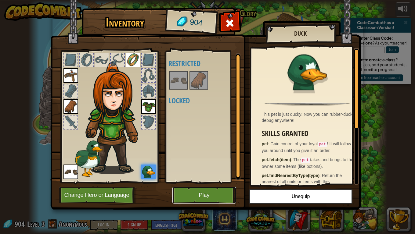
click at [223, 182] on button "Play" at bounding box center [204, 195] width 64 height 17
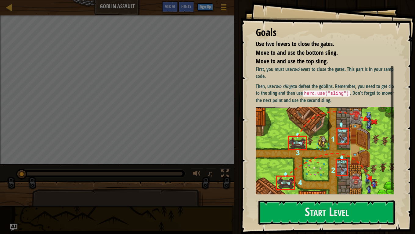
click at [304, 182] on div "First, you must use two levers to close the gates. This part is in your sample …" at bounding box center [326, 130] width 142 height 129
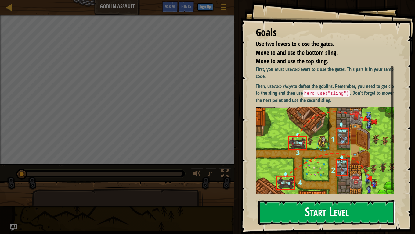
click at [295, 182] on button "Start Level" at bounding box center [326, 213] width 136 height 24
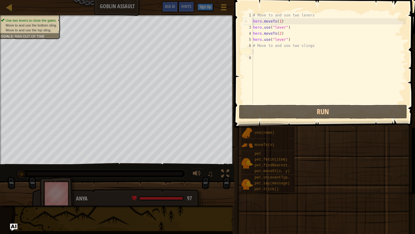
drag, startPoint x: 292, startPoint y: 211, endPoint x: 295, endPoint y: 208, distance: 4.3
click at [292, 182] on span at bounding box center [323, 210] width 176 height 180
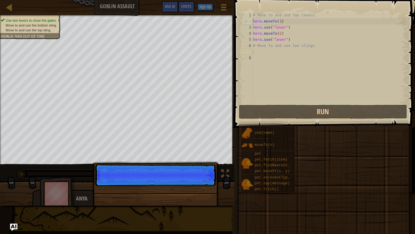
scroll to position [3, 0]
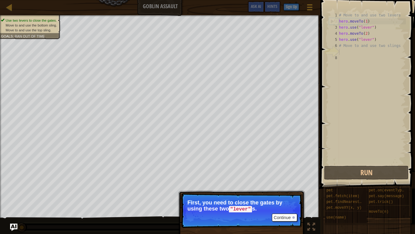
drag, startPoint x: 282, startPoint y: 211, endPoint x: 288, endPoint y: 218, distance: 9.7
click at [288, 182] on p "Continue First, you need to close the gates by using these two "lever" s." at bounding box center [241, 210] width 121 height 35
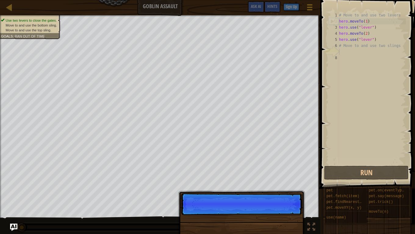
click at [288, 182] on div "Continue" at bounding box center [241, 238] width 127 height 90
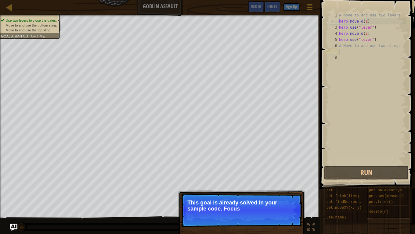
click at [276, 182] on div "Use two levers to close the gates. Move to and use the bottom sling. Move to an…" at bounding box center [207, 124] width 415 height 219
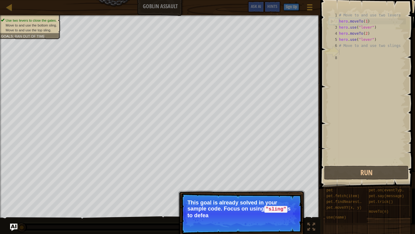
click at [288, 182] on p "Continue This goal is already solved in your sample code. Focus on using "sling…" at bounding box center [241, 213] width 121 height 41
click at [286, 182] on p "Continue This goal is already solved in your sample code. Focus on using "sling…" at bounding box center [241, 213] width 121 height 41
click at [288, 182] on button "Continue" at bounding box center [284, 224] width 25 height 8
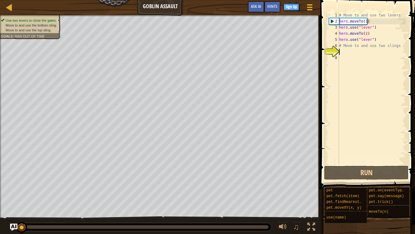
drag, startPoint x: 290, startPoint y: 223, endPoint x: 288, endPoint y: 217, distance: 6.0
click at [290, 182] on div "Use two levers to close the gates. Move to and use the bottom sling. Move to an…" at bounding box center [207, 124] width 415 height 219
click at [291, 182] on div "Use two levers to close the gates. Move to and use the bottom sling. Move to an…" at bounding box center [207, 124] width 415 height 219
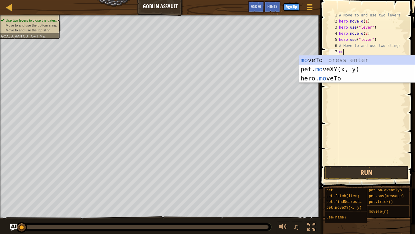
type textarea "m"
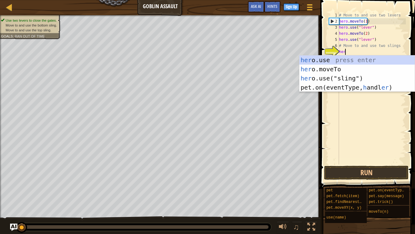
scroll to position [3, 0]
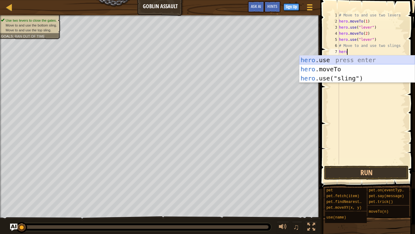
click at [340, 60] on div "hero .use press enter hero .moveTo press enter hero .use("sling") press enter" at bounding box center [356, 78] width 115 height 46
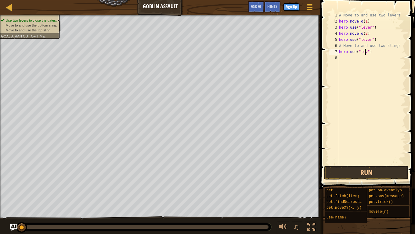
scroll to position [3, 2]
type textarea "hero.use("lever")"
click at [359, 175] on button "Run" at bounding box center [366, 173] width 84 height 14
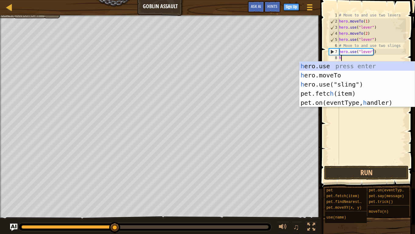
scroll to position [3, 0]
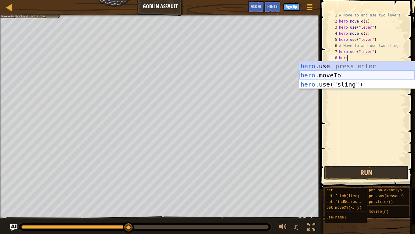
click at [343, 77] on div "hero .use press enter hero .moveTo press enter hero .use("sling") press enter" at bounding box center [356, 85] width 115 height 46
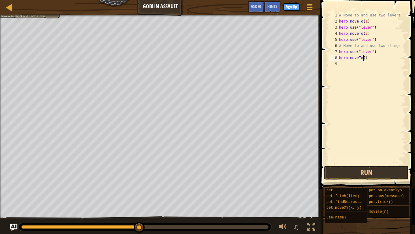
type textarea "hero.moveTo(3)"
drag, startPoint x: 346, startPoint y: 69, endPoint x: 381, endPoint y: 155, distance: 93.9
click at [360, 85] on div "# Move to and use two levers hero . moveTo ( 1 ) hero . use ( "lever" ) hero . …" at bounding box center [371, 94] width 68 height 165
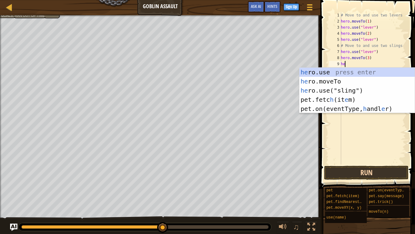
scroll to position [3, 0]
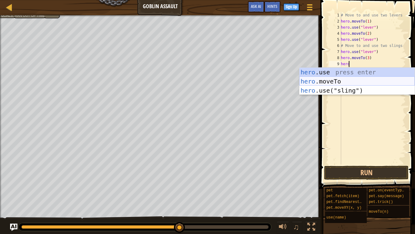
click at [367, 83] on div "hero .use press enter hero .moveTo press enter hero .use("sling") press enter" at bounding box center [356, 91] width 115 height 46
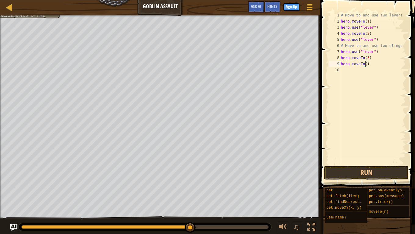
scroll to position [3, 2]
type textarea "hero.moveTo(4)"
click at [375, 173] on button "Run" at bounding box center [366, 173] width 84 height 14
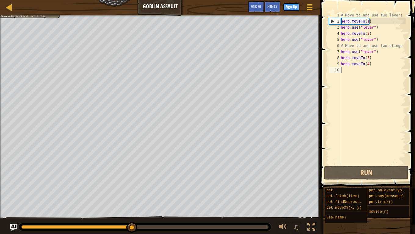
click at [352, 69] on div "# Move to and use two levers hero . moveTo ( 1 ) hero . use ( "lever" ) hero . …" at bounding box center [372, 94] width 66 height 165
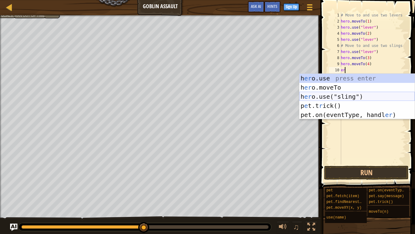
click at [352, 95] on div "h [PERSON_NAME]use press enter h [PERSON_NAME]moveTo press enter h [PERSON_NAME…" at bounding box center [356, 106] width 115 height 64
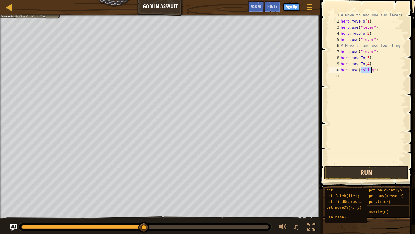
type textarea "hero.use("sling")"
click at [360, 168] on button "Run" at bounding box center [366, 173] width 84 height 14
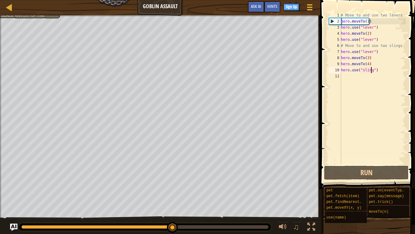
click at [347, 76] on div "# Move to and use two levers hero . moveTo ( 1 ) hero . use ( "lever" ) hero . …" at bounding box center [372, 94] width 66 height 165
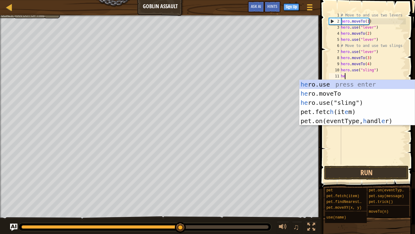
scroll to position [3, 0]
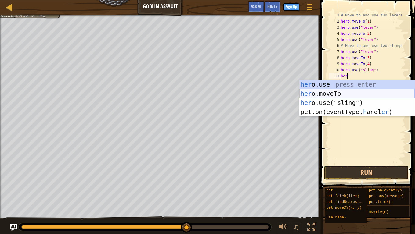
click at [359, 89] on div "her o.use press enter her o.moveTo press enter her o.use("sling") press enter p…" at bounding box center [356, 107] width 115 height 55
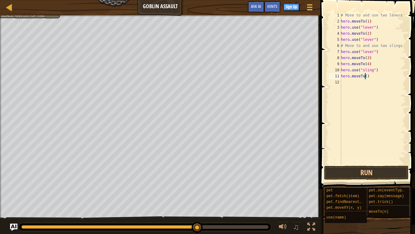
type textarea "hero.moveTo(3)"
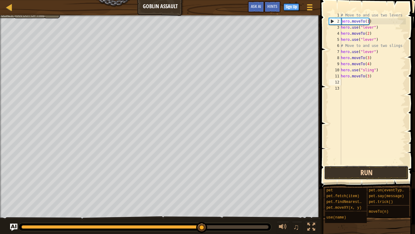
click at [344, 176] on button "Run" at bounding box center [366, 173] width 84 height 14
type textarea "e"
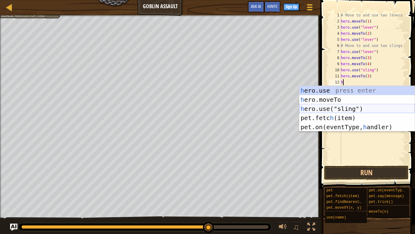
click at [338, 106] on div "h ero.use press enter h ero.moveTo press enter h ero.use("sling") press enter p…" at bounding box center [356, 118] width 115 height 64
type textarea "hero.use("sling")"
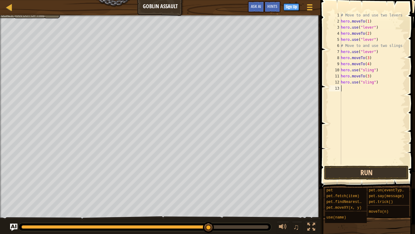
drag, startPoint x: 359, startPoint y: 164, endPoint x: 362, endPoint y: 172, distance: 9.0
click at [360, 165] on div "hero.use("sling") 1 2 3 4 5 6 7 8 9 10 11 12 13 # Move to and use two levers he…" at bounding box center [366, 106] width 96 height 207
click at [359, 173] on button "Run" at bounding box center [366, 173] width 84 height 14
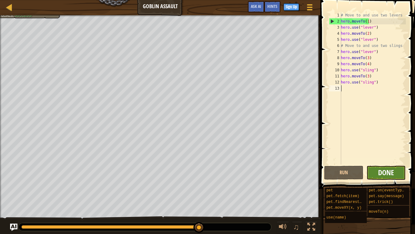
drag, startPoint x: 383, startPoint y: 153, endPoint x: 386, endPoint y: 175, distance: 21.8
click at [383, 154] on div "# Move to and use two levers hero . moveTo ( 1 ) hero . use ( "lever" ) hero . …" at bounding box center [372, 94] width 66 height 165
click at [388, 177] on button "Done" at bounding box center [385, 173] width 39 height 14
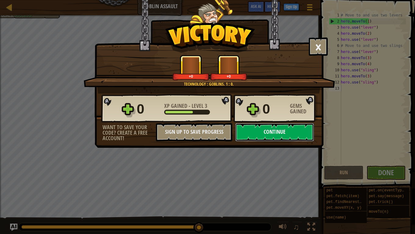
click at [280, 137] on button "Continue" at bounding box center [274, 132] width 79 height 18
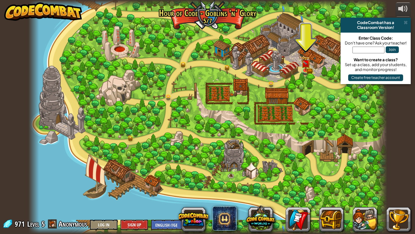
click at [302, 75] on div at bounding box center [207, 117] width 358 height 234
click at [303, 67] on img at bounding box center [305, 60] width 9 height 20
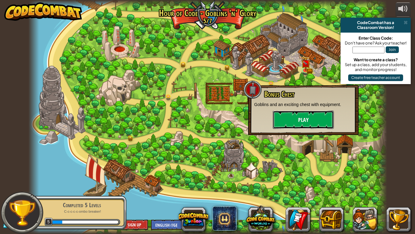
click at [303, 120] on button "Play" at bounding box center [302, 120] width 61 height 18
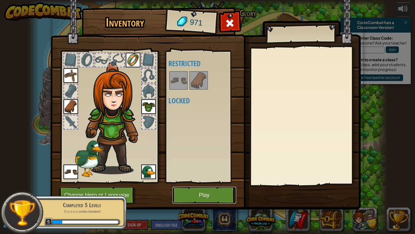
click at [216, 182] on button "Play" at bounding box center [204, 195] width 64 height 17
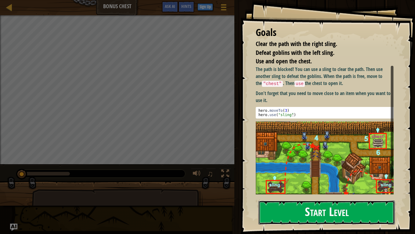
click at [336, 182] on button "Start Level" at bounding box center [326, 213] width 136 height 24
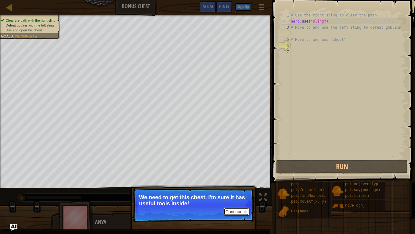
click at [236, 182] on button "Continue" at bounding box center [235, 212] width 25 height 8
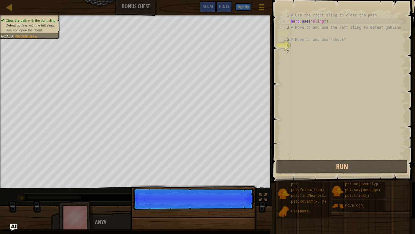
scroll to position [3, 0]
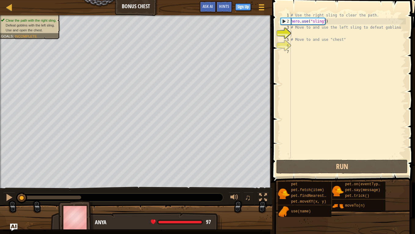
click at [245, 182] on div at bounding box center [136, 220] width 272 height 30
drag, startPoint x: 325, startPoint y: 68, endPoint x: 285, endPoint y: 64, distance: 40.1
drag, startPoint x: 285, startPoint y: 64, endPoint x: 295, endPoint y: 30, distance: 35.2
click at [295, 30] on div "# Use the right sling to clear the path. hero . use ( "sling" ) # Move to and u…" at bounding box center [347, 91] width 116 height 158
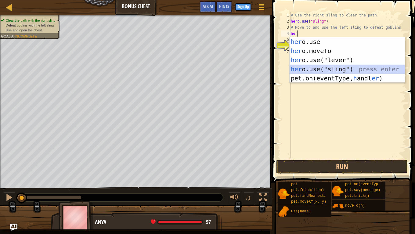
click at [330, 68] on div "her o.use press enter her o.moveTo press enter her o.use("lever") press enter h…" at bounding box center [346, 69] width 115 height 64
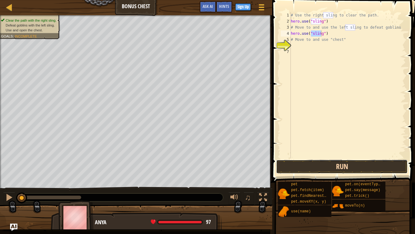
click at [325, 168] on button "Run" at bounding box center [341, 167] width 131 height 14
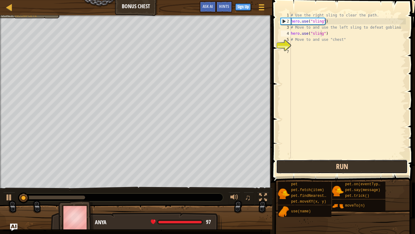
click at [322, 167] on button "Run" at bounding box center [341, 167] width 131 height 14
click at [322, 167] on button "Running" at bounding box center [341, 167] width 131 height 14
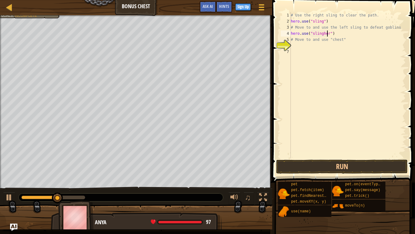
scroll to position [3, 3]
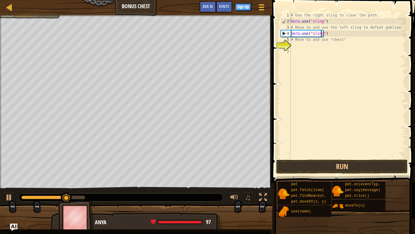
type textarea "hero.use("sling")"
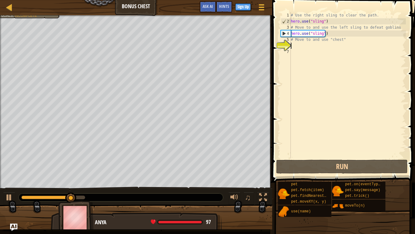
click at [320, 48] on div "# Use the right sling to clear the path. hero . use ( "sling" ) # Move to and u…" at bounding box center [347, 91] width 116 height 158
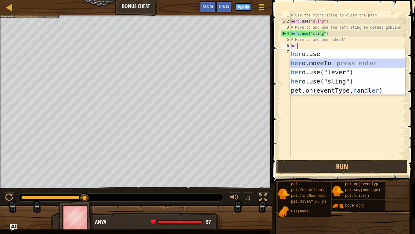
click at [346, 61] on div "her o.use press enter her o.moveTo press enter her o.use("lever") press enter h…" at bounding box center [346, 81] width 115 height 64
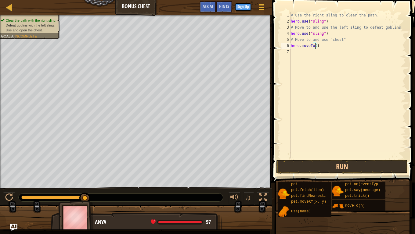
type textarea "hero.moveTo(3)"
click at [322, 55] on div "# Use the right sling to clear the path. hero . use ( "sling" ) # Move to and u…" at bounding box center [347, 91] width 116 height 158
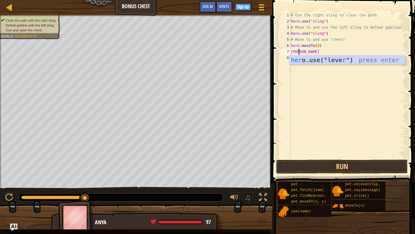
scroll to position [3, 0]
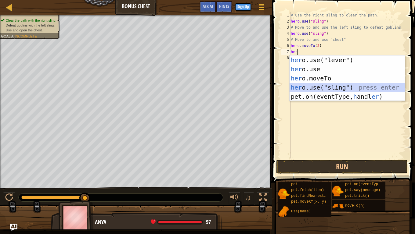
click at [335, 85] on div "her o.use("lever") press enter her o.use press enter her o.moveTo press enter h…" at bounding box center [346, 87] width 115 height 64
type textarea "hero.use("sling")"
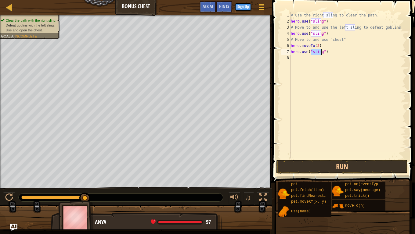
click at [320, 64] on div "# Use the right sling to clear the path. hero . use ( "sling" ) # Move to and u…" at bounding box center [347, 91] width 116 height 158
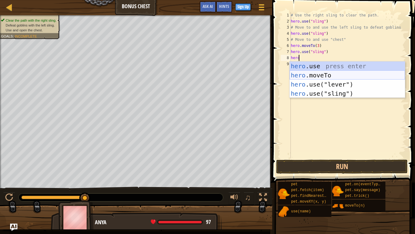
click at [329, 75] on div "hero .use press enter hero .moveTo press enter hero .use("lever") press enter h…" at bounding box center [346, 89] width 115 height 55
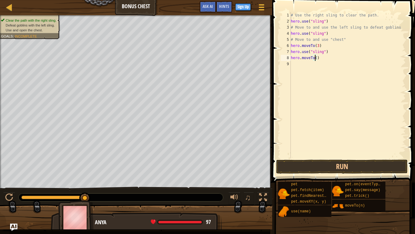
scroll to position [3, 2]
click at [330, 162] on button "Run" at bounding box center [341, 167] width 131 height 14
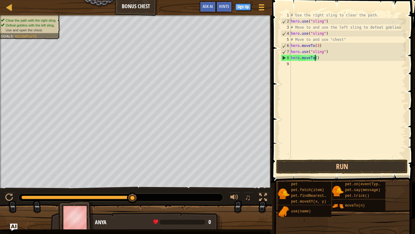
type textarea "hero.moveTo(2)"
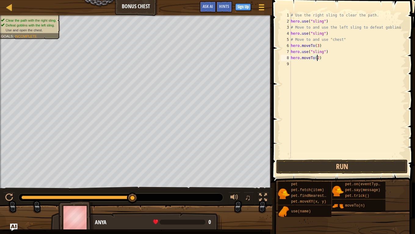
click at [299, 64] on div "# Use the right sling to clear the path. hero . use ( "sling" ) # Move to and u…" at bounding box center [347, 91] width 116 height 158
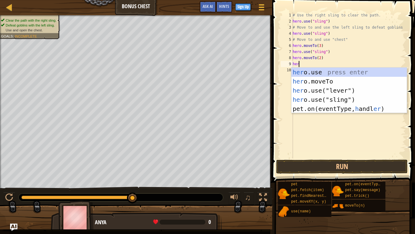
scroll to position [3, 0]
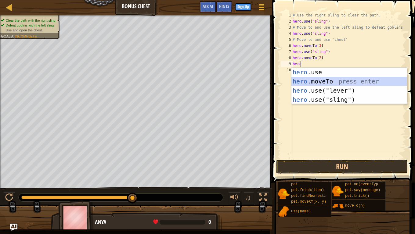
drag, startPoint x: 319, startPoint y: 84, endPoint x: 315, endPoint y: 68, distance: 16.0
click at [319, 83] on div "hero .use press enter hero .moveTo press enter hero .use("lever") press enter h…" at bounding box center [348, 95] width 115 height 55
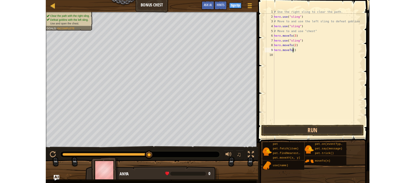
scroll to position [3, 2]
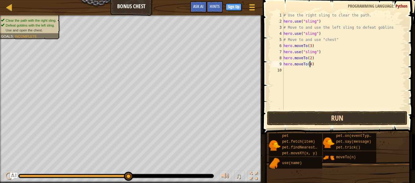
type textarea "hero.moveTo(4)"
click at [344, 117] on button "Run" at bounding box center [337, 118] width 141 height 14
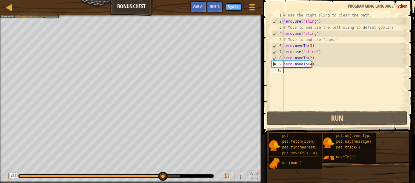
click at [308, 72] on div "# Use the right sling to clear the path. hero . use ( "sling" ) # Move to and u…" at bounding box center [343, 67] width 123 height 110
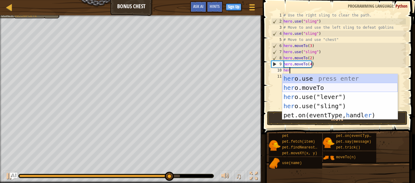
scroll to position [3, 0]
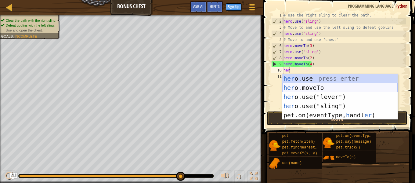
click at [310, 84] on div "her o.use press enter her o.moveTo press enter her o.use("lever") press enter h…" at bounding box center [339, 106] width 115 height 64
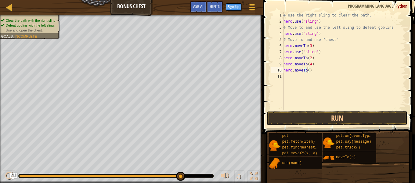
type textarea "hero.moveTo(6)"
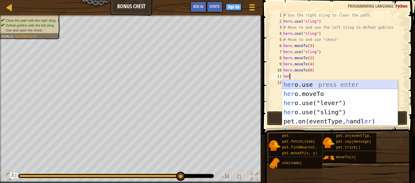
click at [317, 83] on div "her o.use press enter her o.moveTo press enter her o.use("lever") press enter h…" at bounding box center [339, 112] width 115 height 64
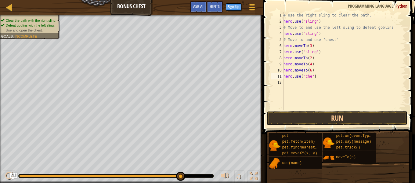
scroll to position [3, 2]
type textarea "hero.use("chest")"
click at [321, 112] on button "Run" at bounding box center [337, 118] width 141 height 14
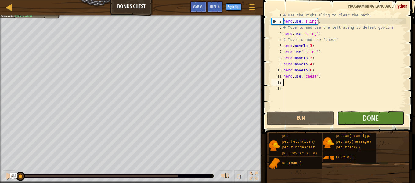
click at [343, 123] on button "Done" at bounding box center [370, 118] width 67 height 14
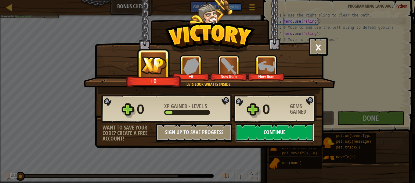
click at [277, 126] on button "Continue" at bounding box center [274, 132] width 79 height 18
